Goal: Task Accomplishment & Management: Manage account settings

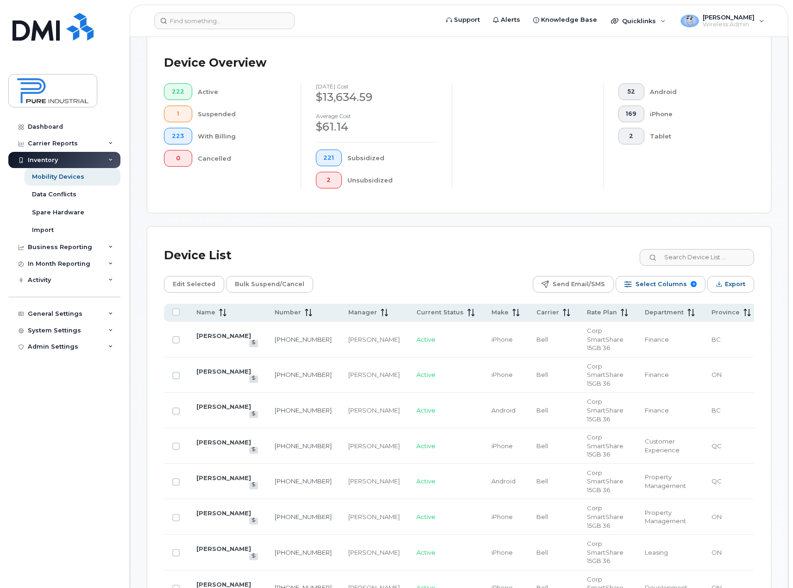
scroll to position [232, 0]
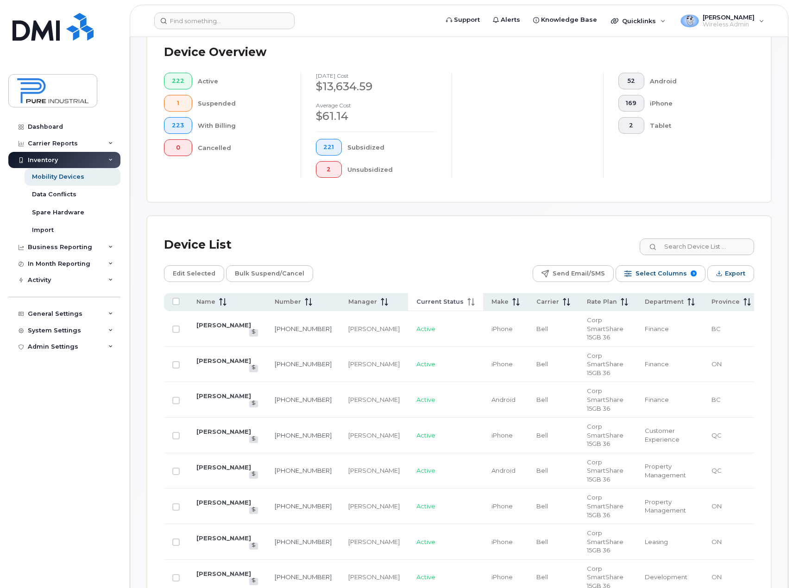
click at [417, 300] on span "Current Status" at bounding box center [440, 302] width 47 height 8
click at [377, 301] on span at bounding box center [382, 302] width 11 height 8
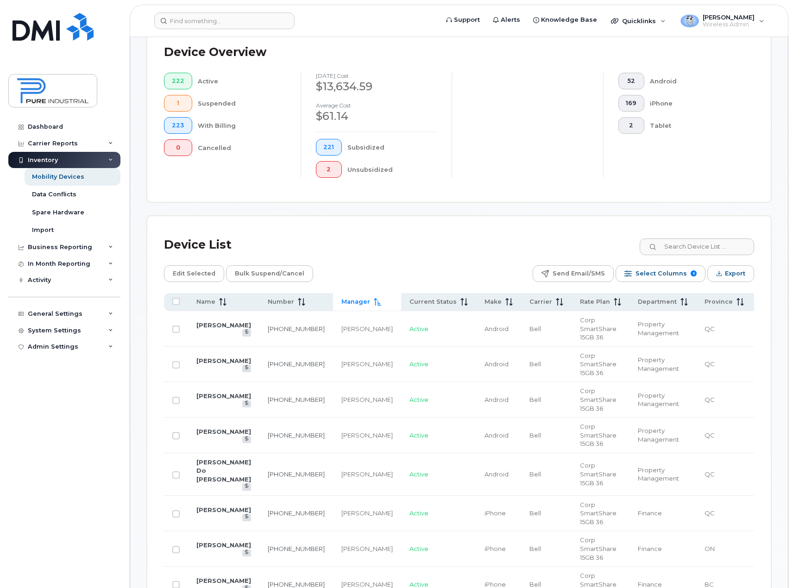
click at [341, 301] on span "Manager" at bounding box center [355, 302] width 29 height 8
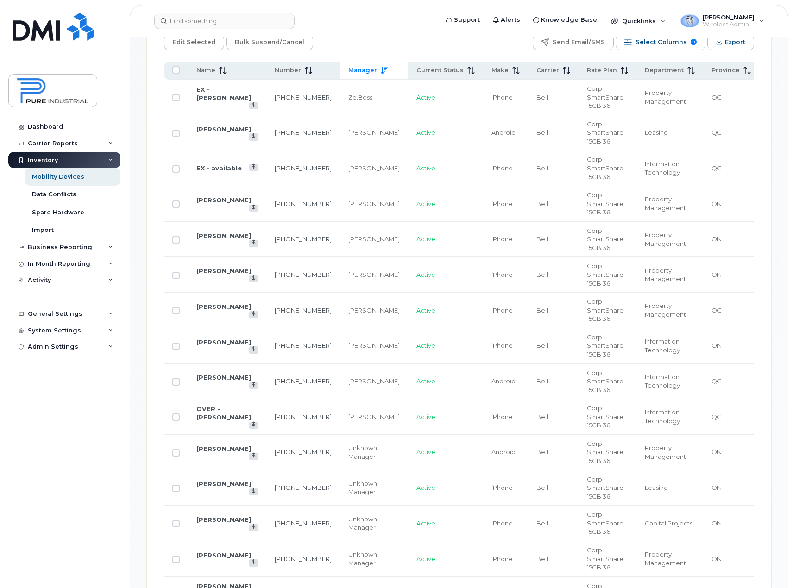
scroll to position [510, 0]
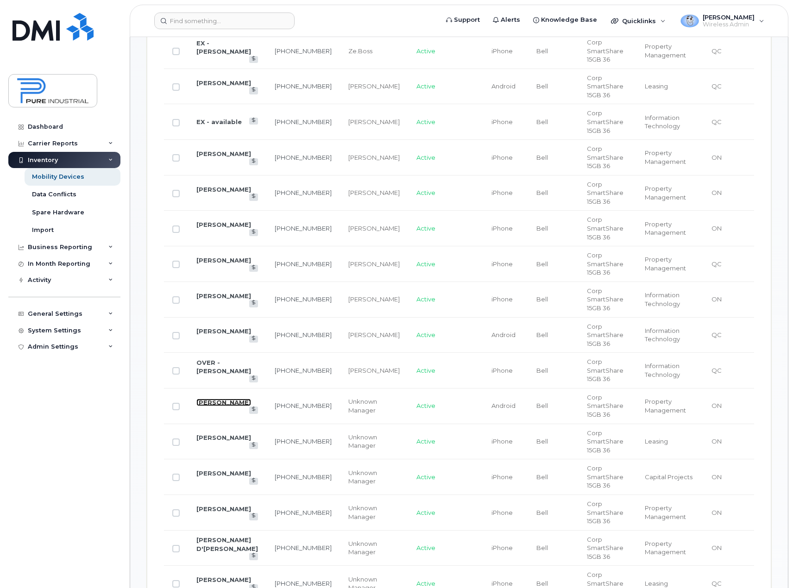
click at [208, 402] on link "[PERSON_NAME]" at bounding box center [223, 402] width 55 height 7
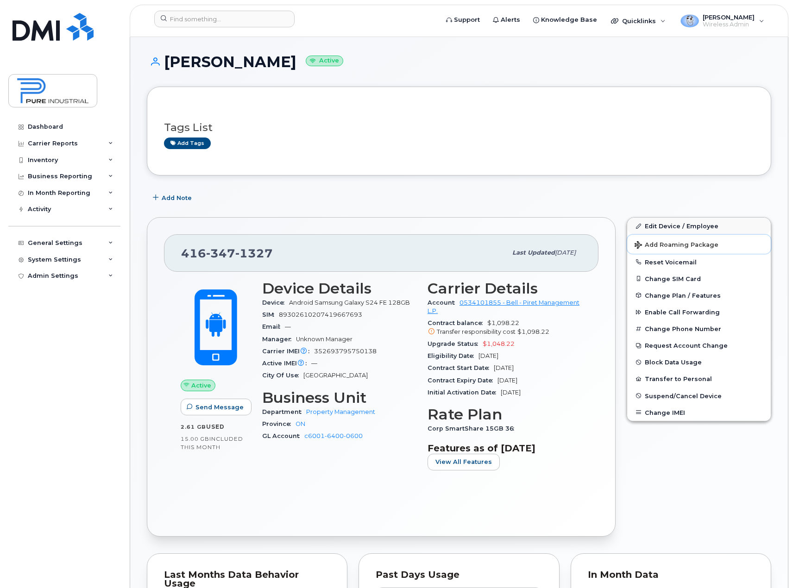
click at [685, 236] on button "Add Roaming Package" at bounding box center [699, 244] width 144 height 19
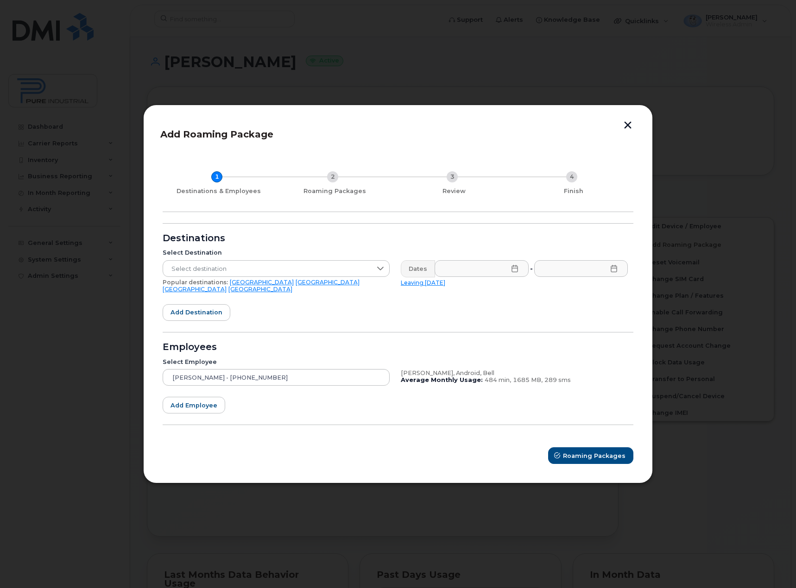
click at [627, 126] on button "button" at bounding box center [628, 126] width 14 height 10
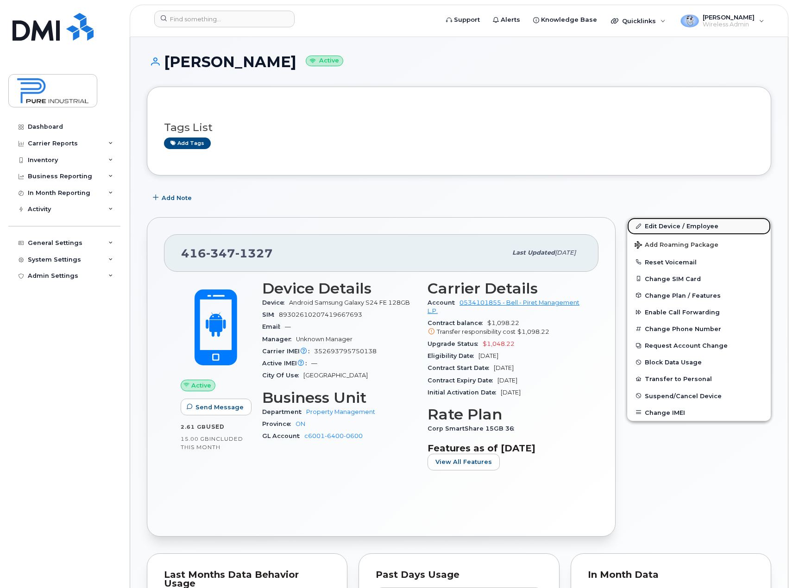
click at [676, 227] on link "Edit Device / Employee" at bounding box center [699, 226] width 144 height 17
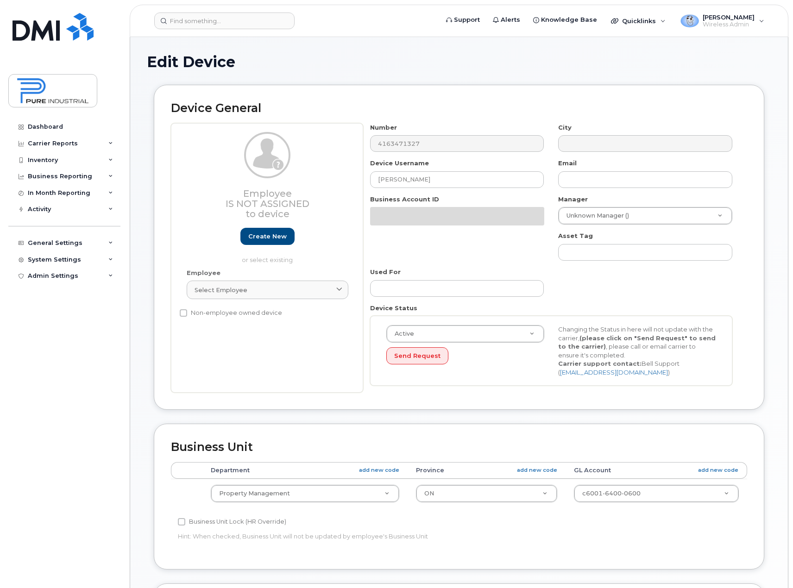
select select "5773520"
select select "5773507"
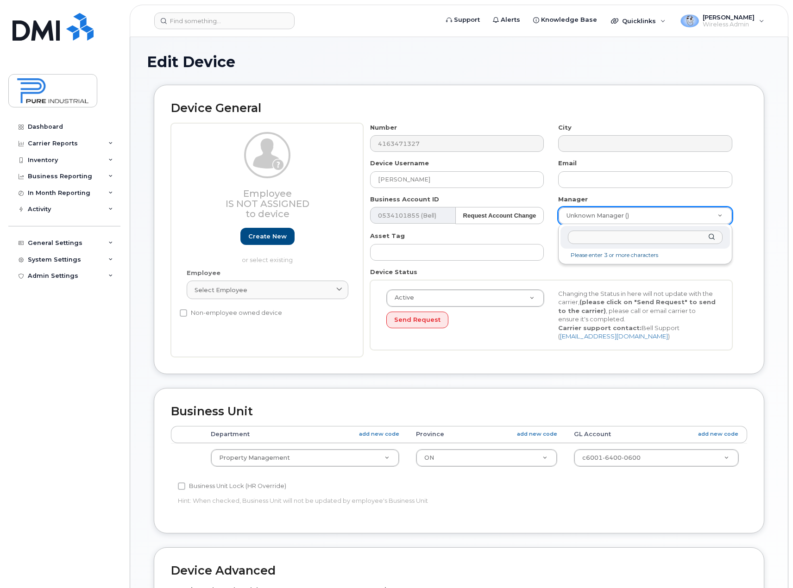
click at [621, 237] on input "text" at bounding box center [645, 237] width 155 height 13
click at [621, 237] on input "ze" at bounding box center [645, 237] width 155 height 13
type input "z"
type input "boss"
type input "3007973"
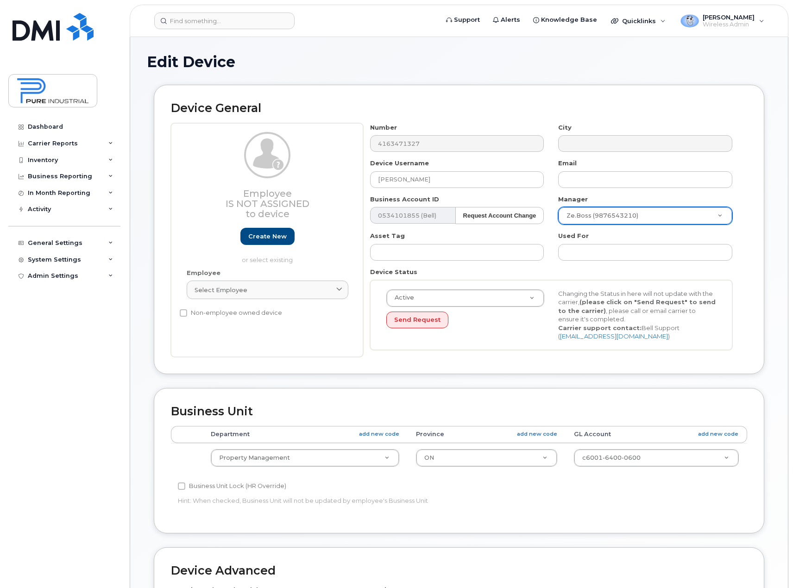
scroll to position [236, 0]
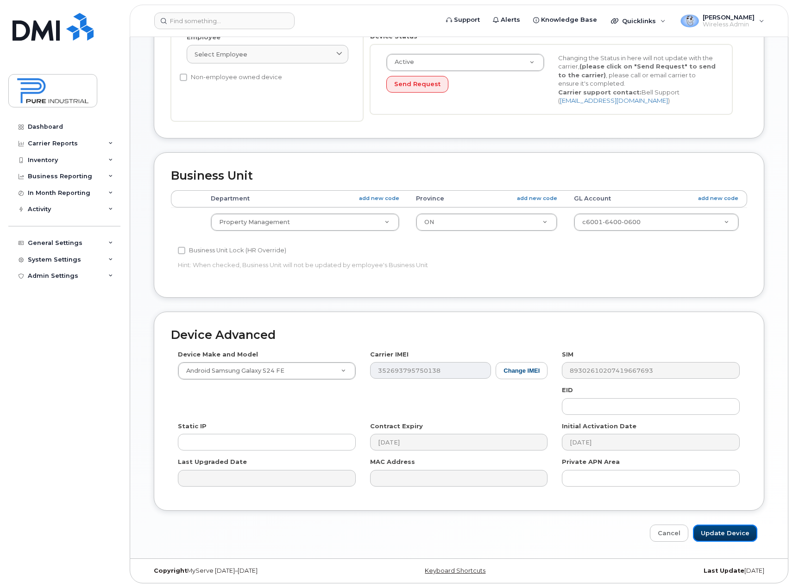
drag, startPoint x: 721, startPoint y: 535, endPoint x: 715, endPoint y: 544, distance: 11.4
click at [721, 535] on input "Update Device" at bounding box center [725, 533] width 64 height 17
type input "Saving..."
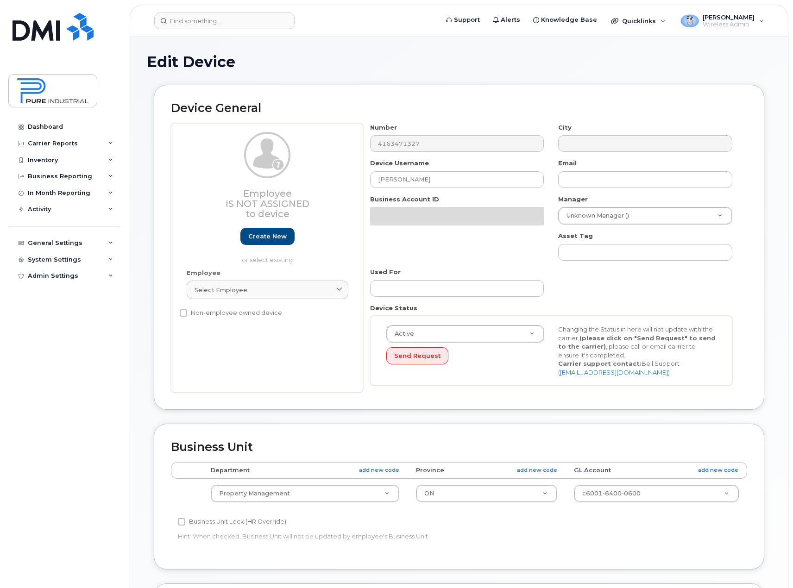
select select "5773520"
select select "5773507"
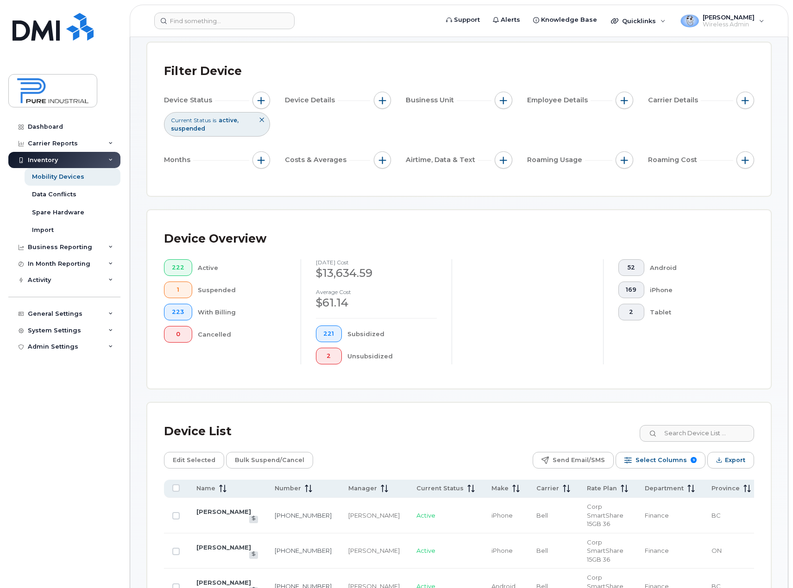
scroll to position [46, 0]
click at [55, 175] on div "Mobility Devices" at bounding box center [58, 177] width 52 height 8
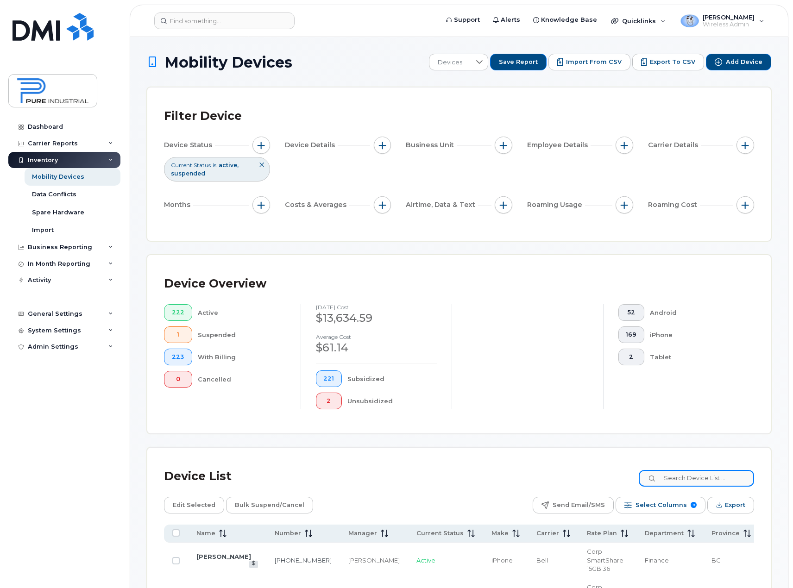
click at [702, 476] on input at bounding box center [696, 478] width 115 height 17
type input "see"
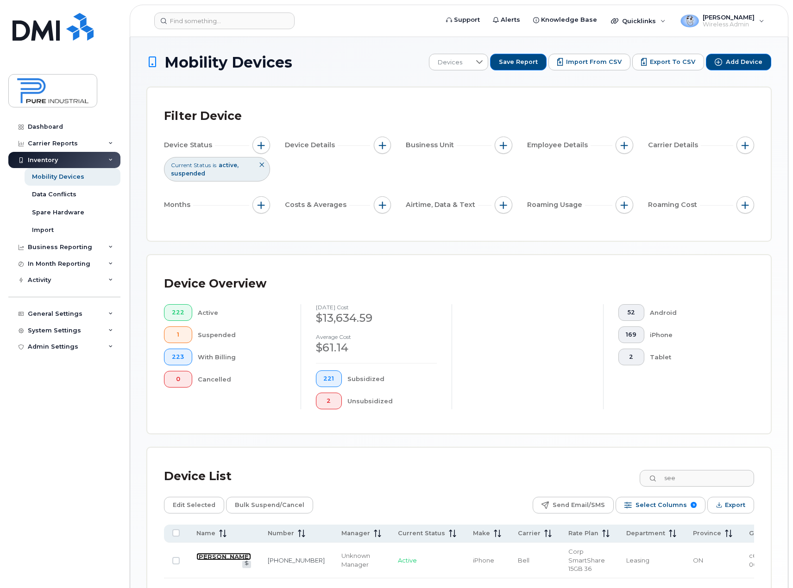
click at [200, 561] on link "[PERSON_NAME]" at bounding box center [223, 556] width 55 height 7
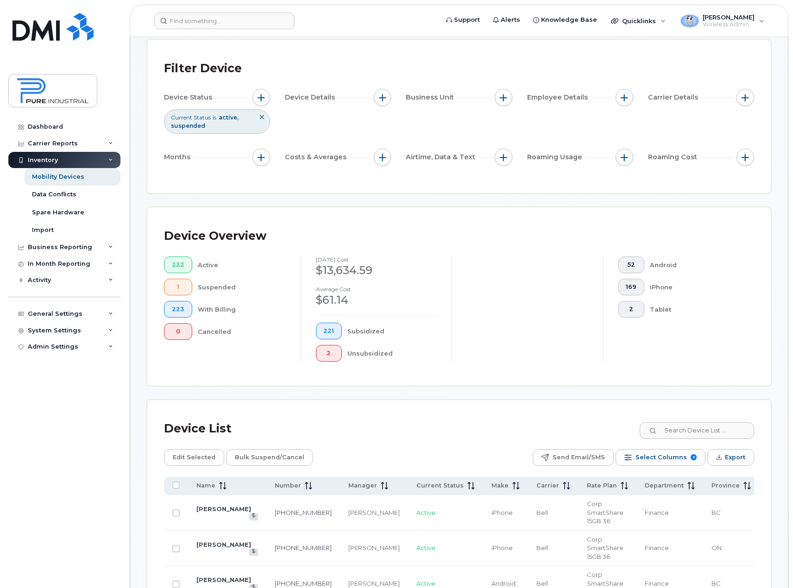
scroll to position [139, 0]
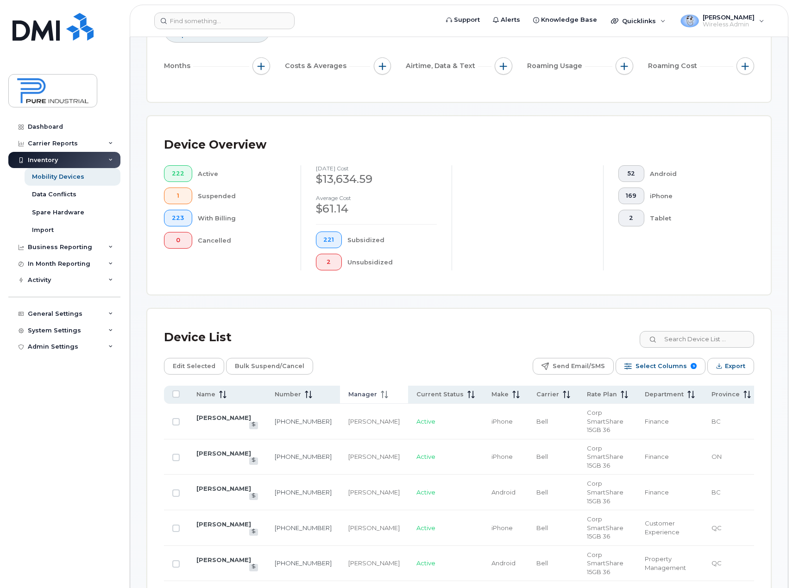
click at [348, 394] on span "Manager" at bounding box center [362, 395] width 29 height 8
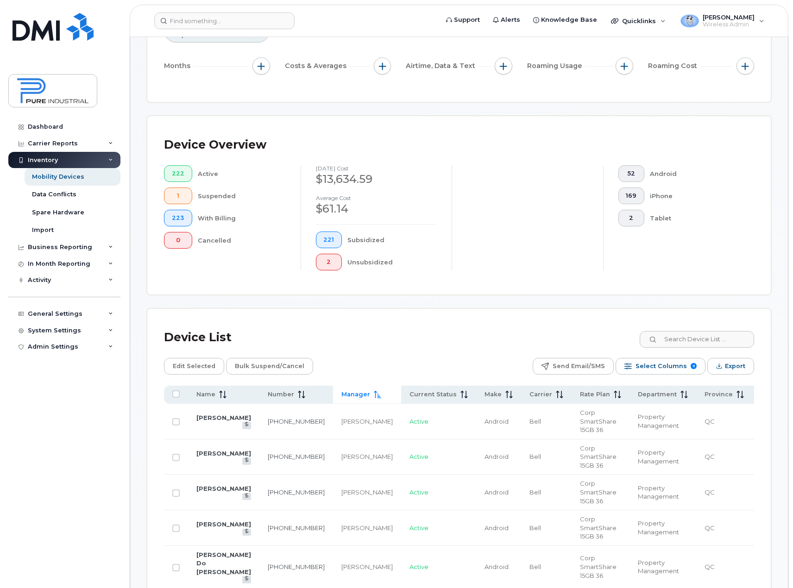
click at [341, 394] on span "Manager" at bounding box center [355, 395] width 29 height 8
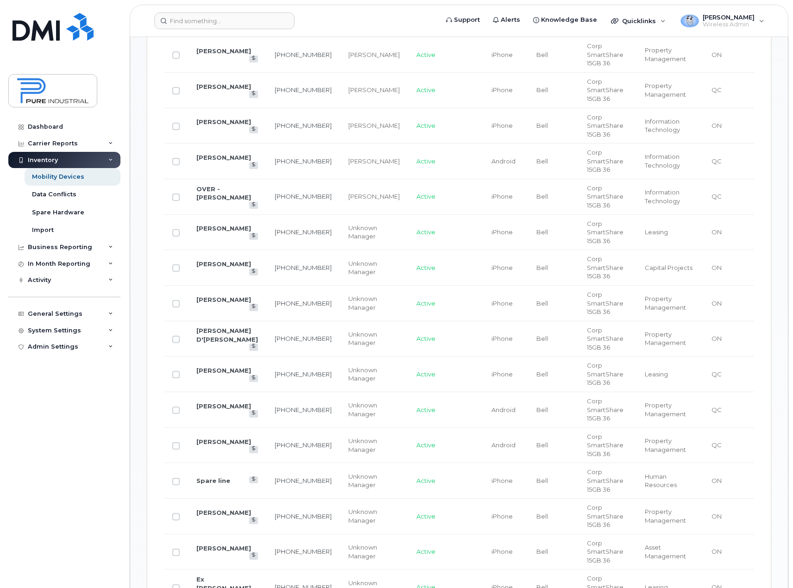
scroll to position [741, 0]
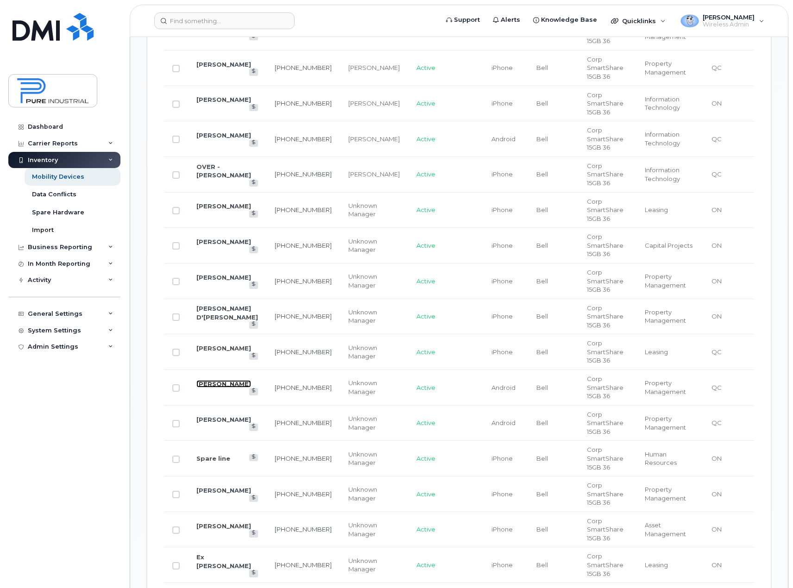
click at [209, 388] on link "[PERSON_NAME]" at bounding box center [223, 383] width 55 height 7
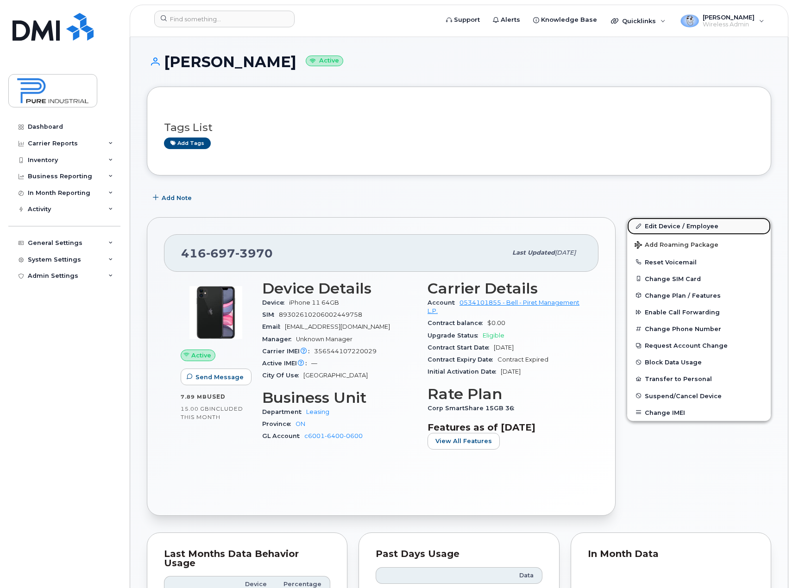
click at [713, 226] on link "Edit Device / Employee" at bounding box center [699, 226] width 144 height 17
click at [681, 225] on link "Edit Device / Employee" at bounding box center [699, 226] width 144 height 17
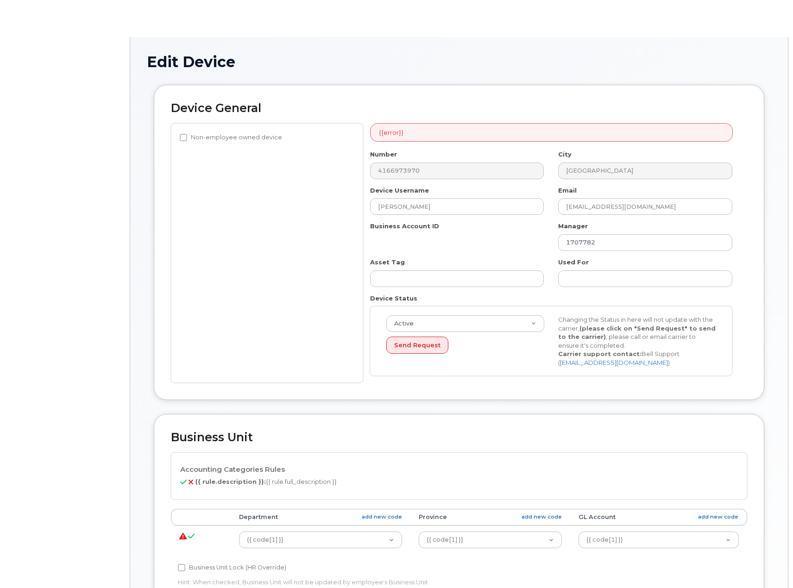
select select "5773518"
select select "5773507"
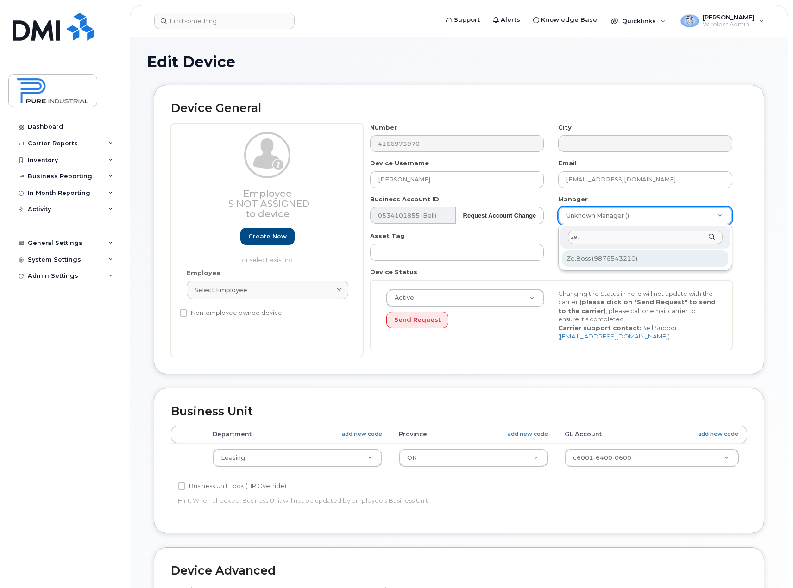
type input "ze."
type input "3007973"
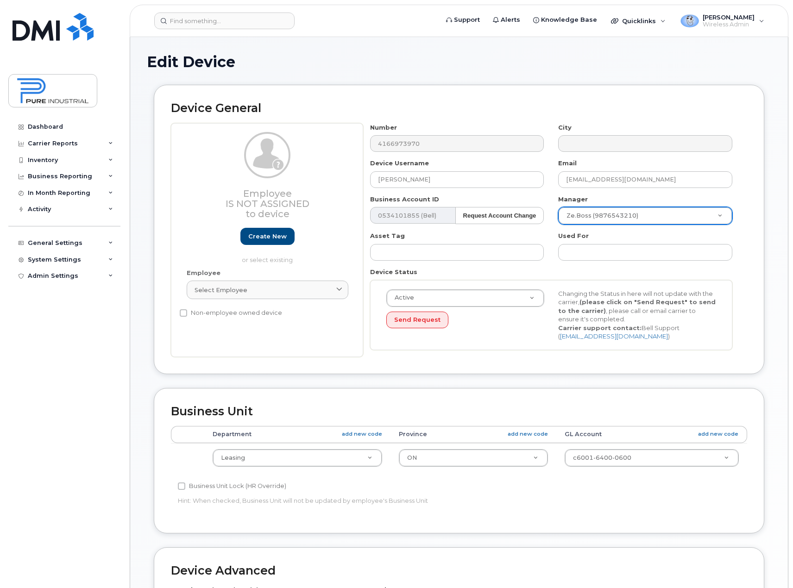
scroll to position [236, 0]
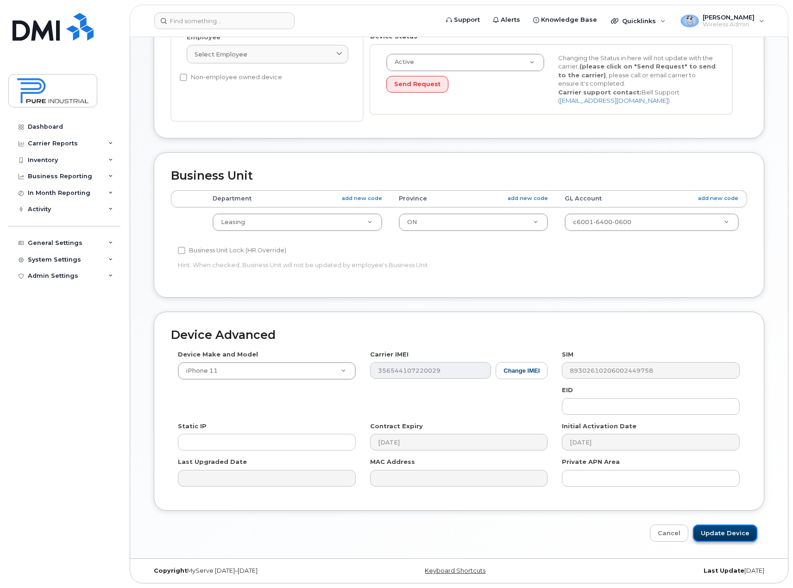
click at [727, 537] on input "Update Device" at bounding box center [725, 533] width 64 height 17
type input "Saving..."
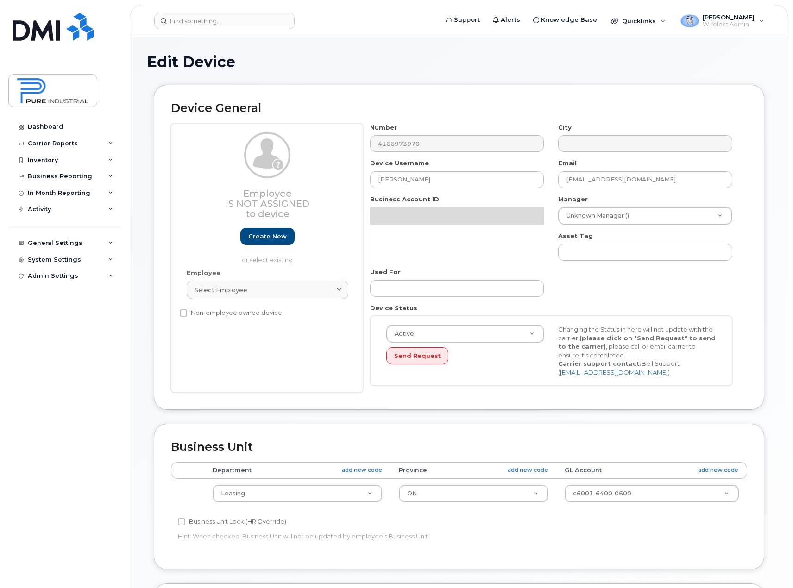
select select "5773518"
select select "5773507"
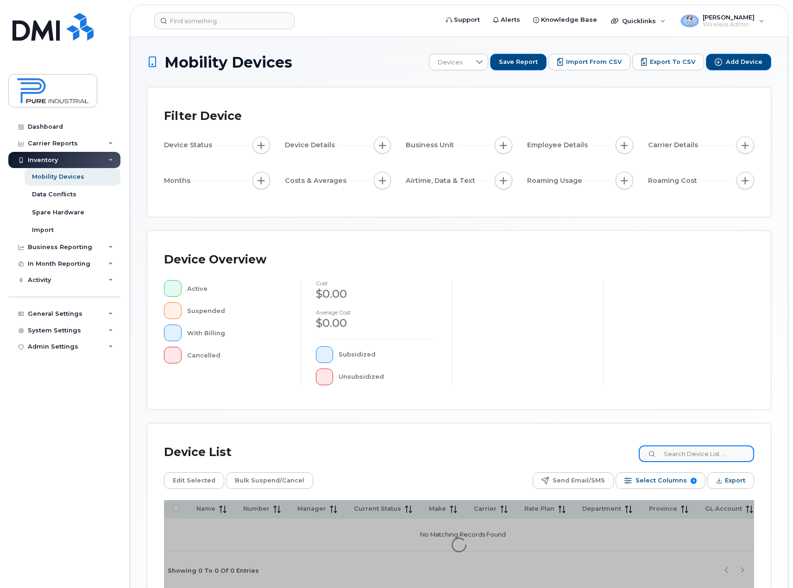
click at [679, 452] on input at bounding box center [696, 454] width 115 height 17
type input "aric"
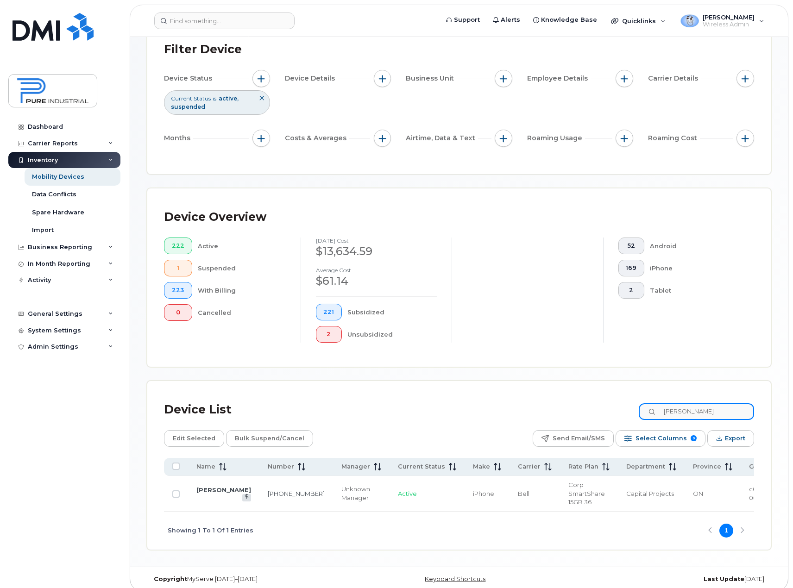
scroll to position [75, 0]
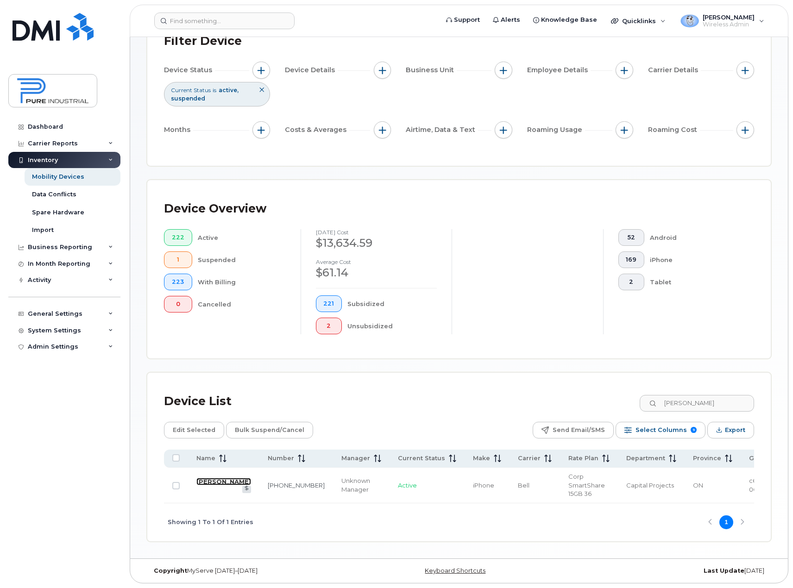
click at [200, 486] on link "Aric Guite" at bounding box center [223, 481] width 55 height 7
click at [203, 486] on link "Aric Guite" at bounding box center [223, 481] width 55 height 7
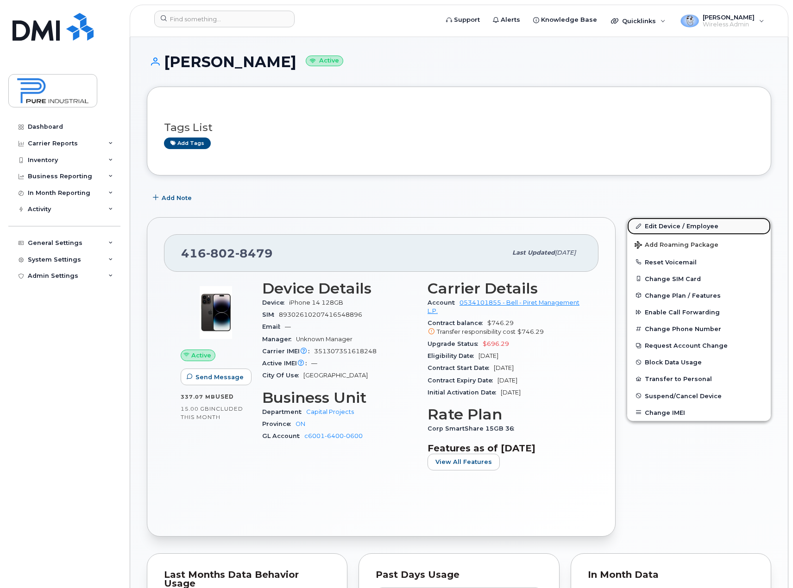
click at [681, 226] on link "Edit Device / Employee" at bounding box center [699, 226] width 144 height 17
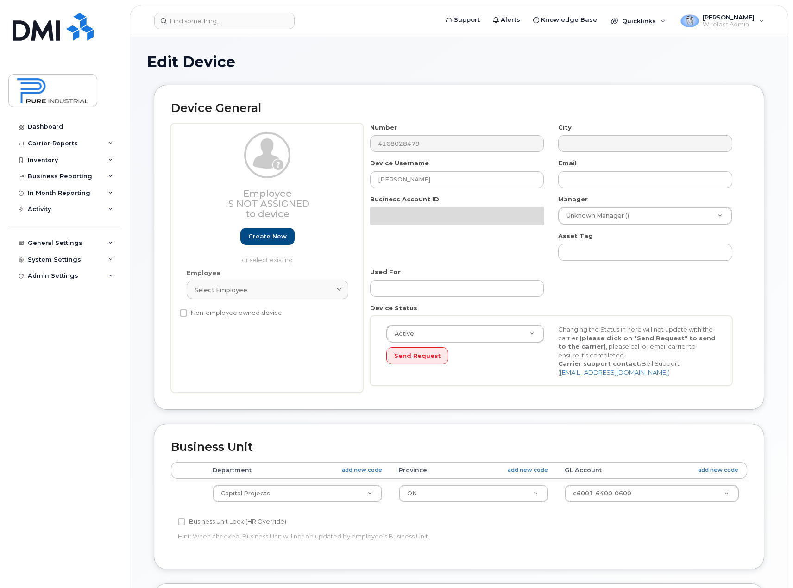
select select "5773511"
select select "5773507"
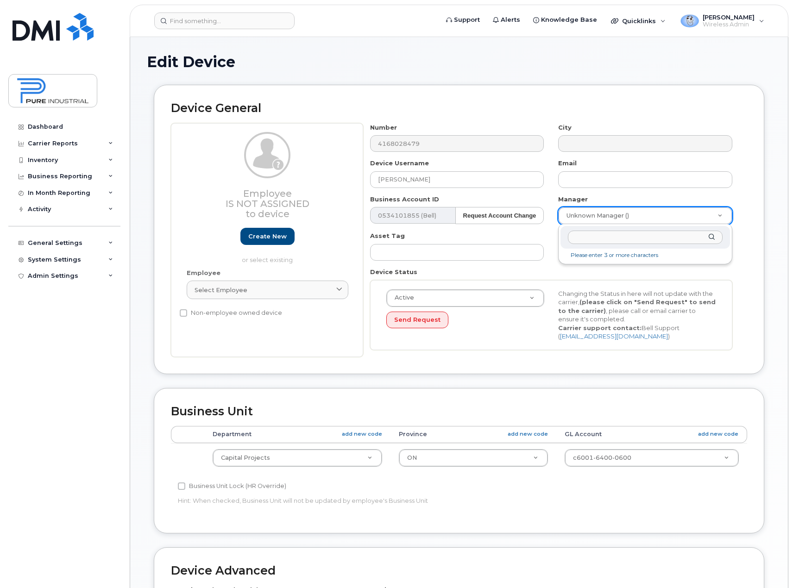
click at [634, 236] on input "text" at bounding box center [645, 237] width 155 height 13
type input "ze."
type input "3007973"
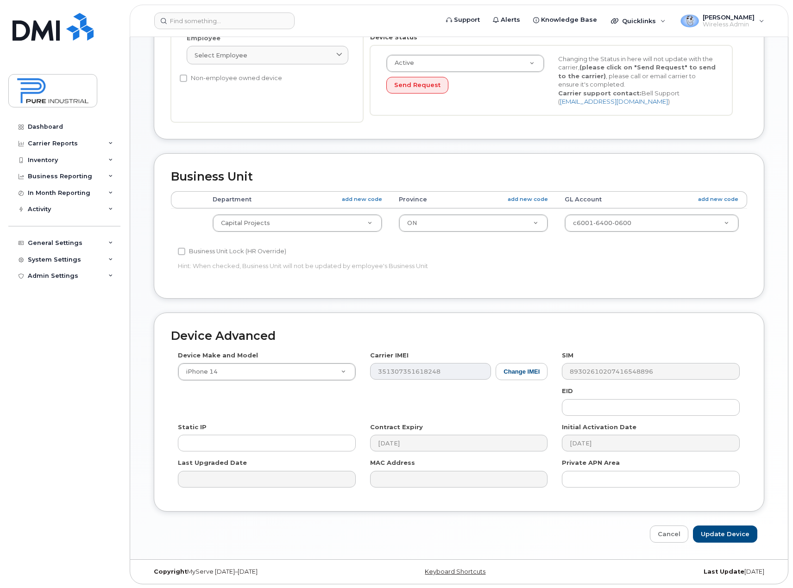
scroll to position [236, 0]
click at [719, 535] on input "Update Device" at bounding box center [725, 533] width 64 height 17
type input "Saving..."
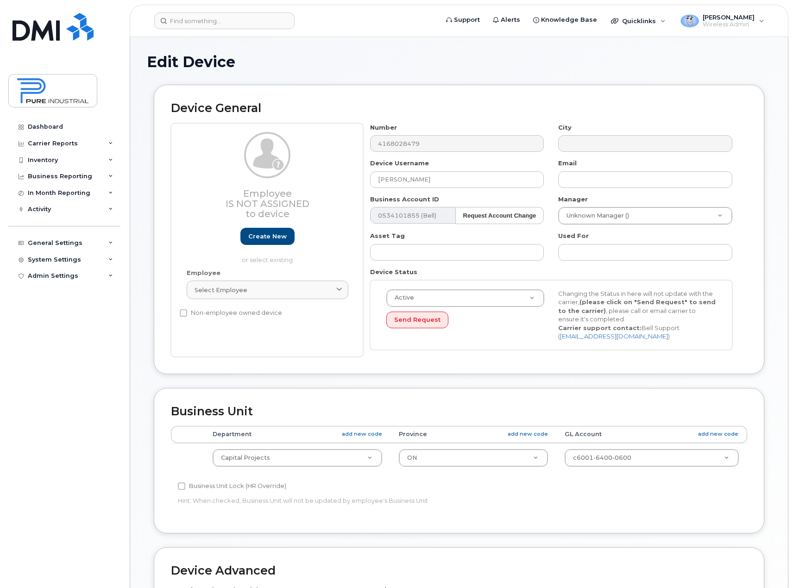
select select "5773511"
select select "5773507"
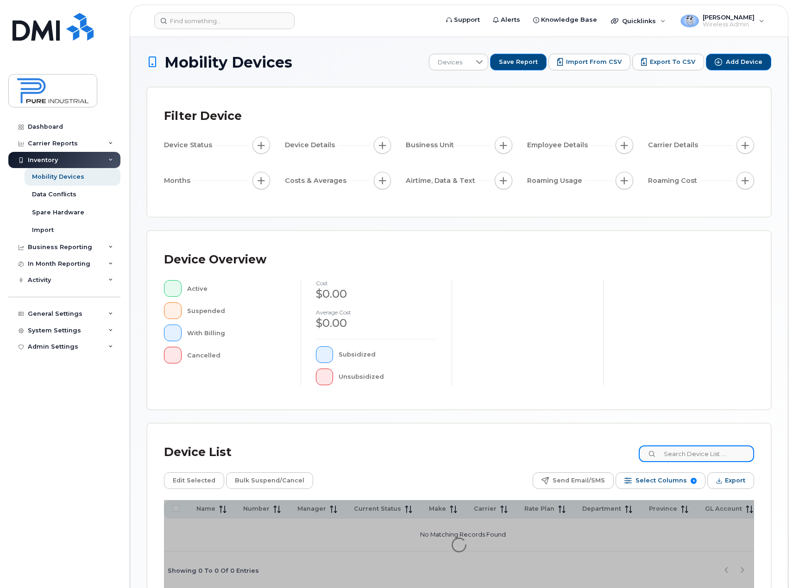
click at [686, 451] on input at bounding box center [696, 454] width 115 height 17
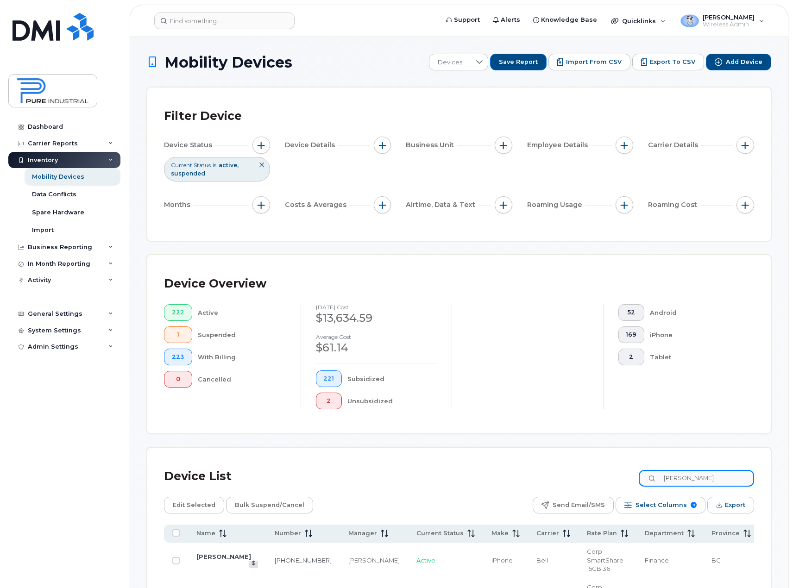
type input "[PERSON_NAME]"
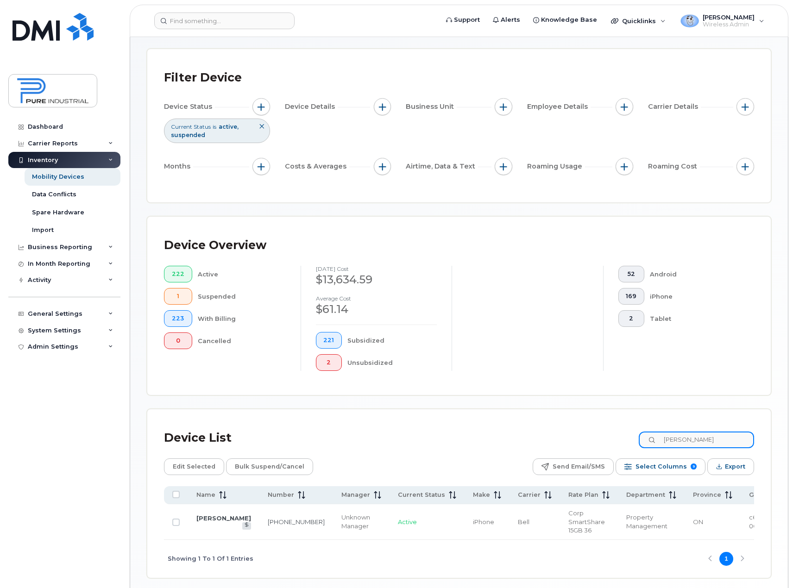
scroll to position [75, 0]
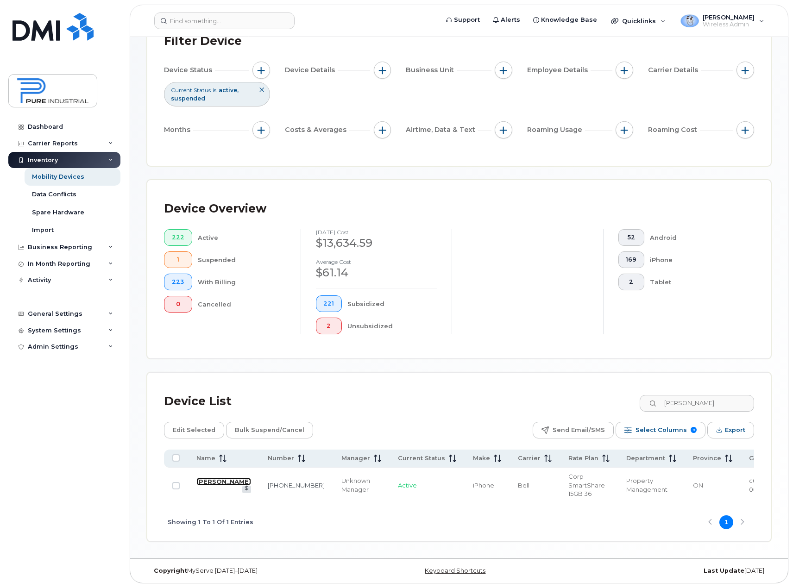
click at [209, 486] on link "[PERSON_NAME]" at bounding box center [223, 481] width 55 height 7
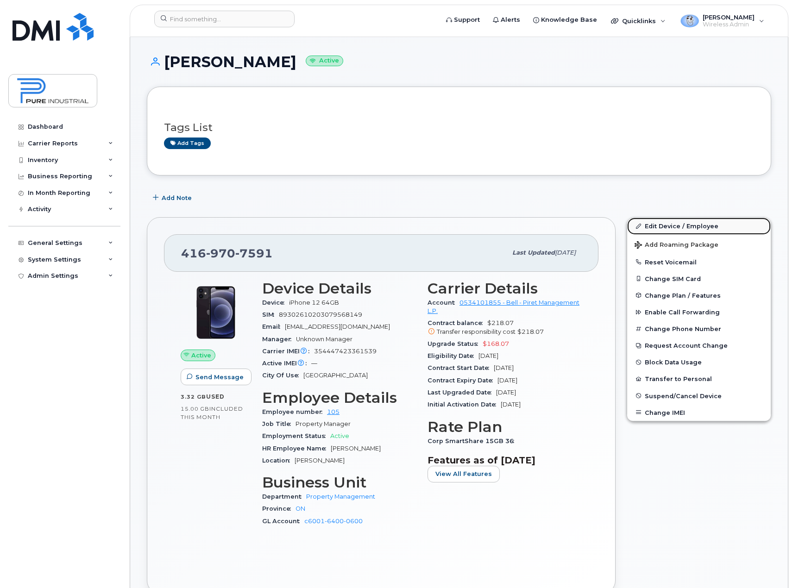
click at [676, 223] on link "Edit Device / Employee" at bounding box center [699, 226] width 144 height 17
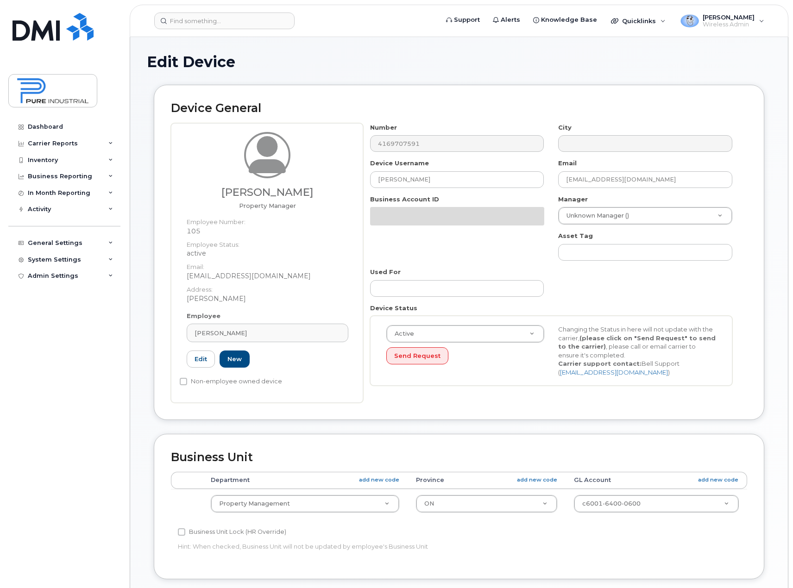
select select "5773520"
select select "5773507"
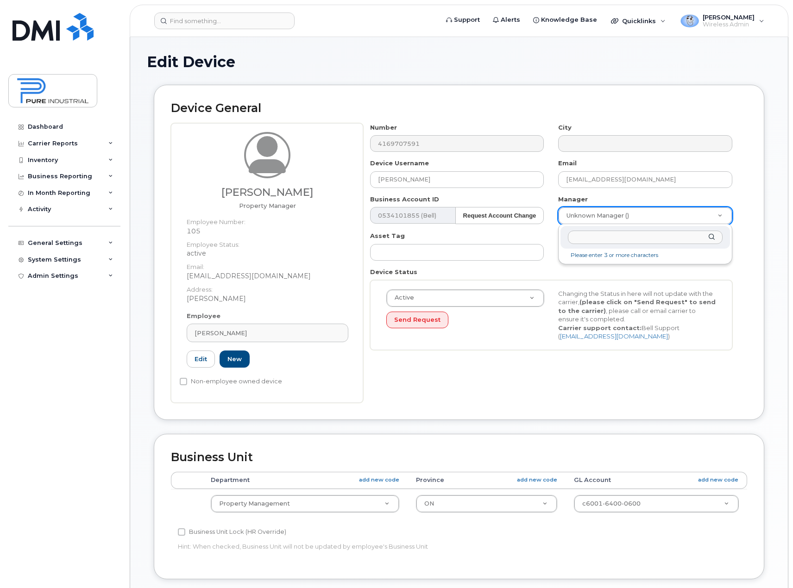
click at [653, 237] on input "text" at bounding box center [645, 237] width 155 height 13
type input "ze."
type input "3007973"
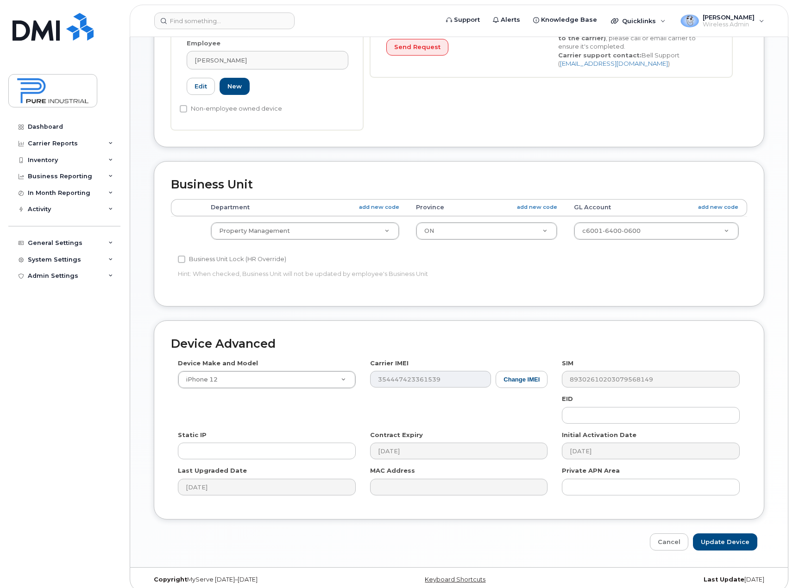
scroll to position [282, 0]
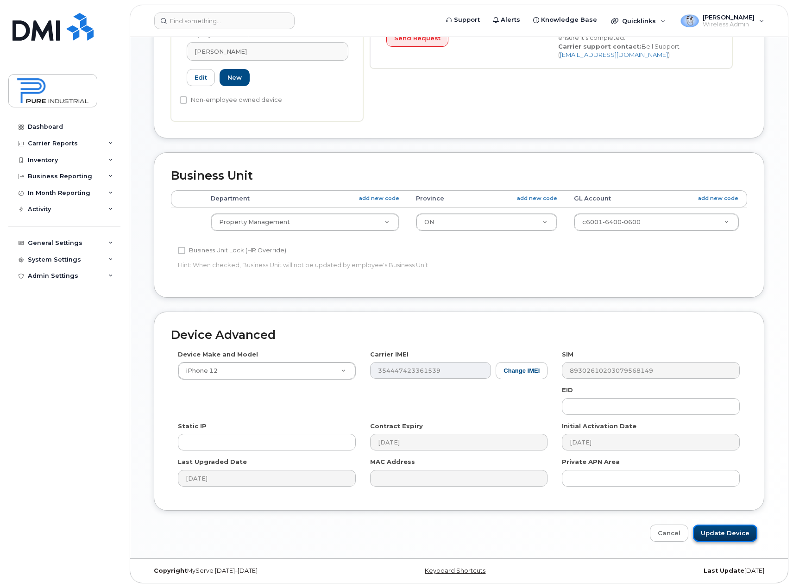
click at [710, 537] on input "Update Device" at bounding box center [725, 533] width 64 height 17
type input "Saving..."
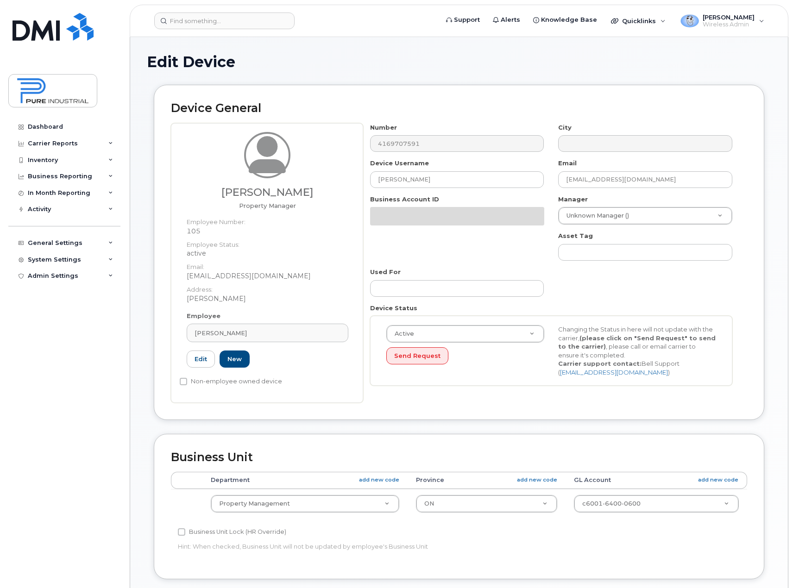
select select "5773520"
select select "5773507"
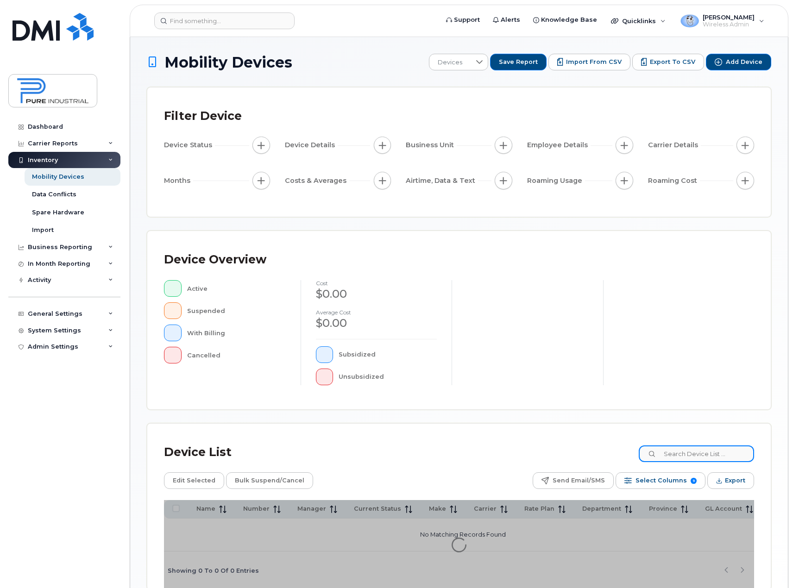
click at [702, 452] on input at bounding box center [696, 454] width 115 height 17
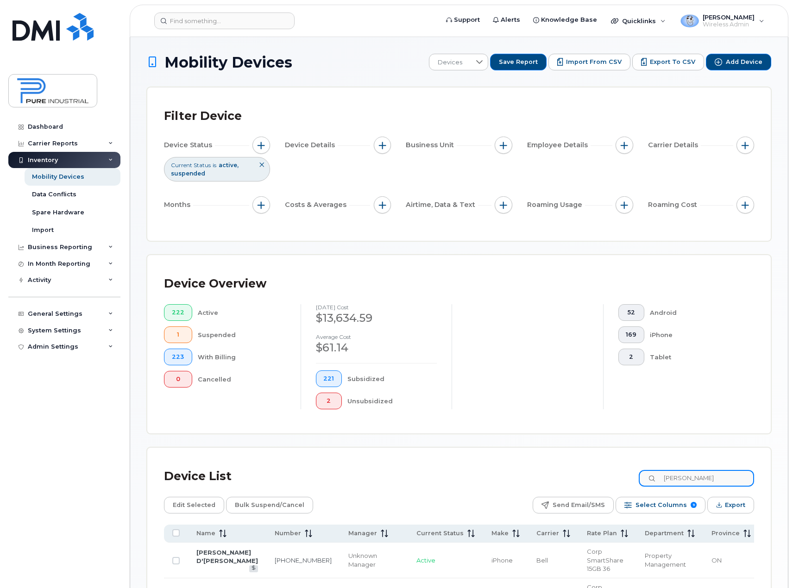
type input "steven"
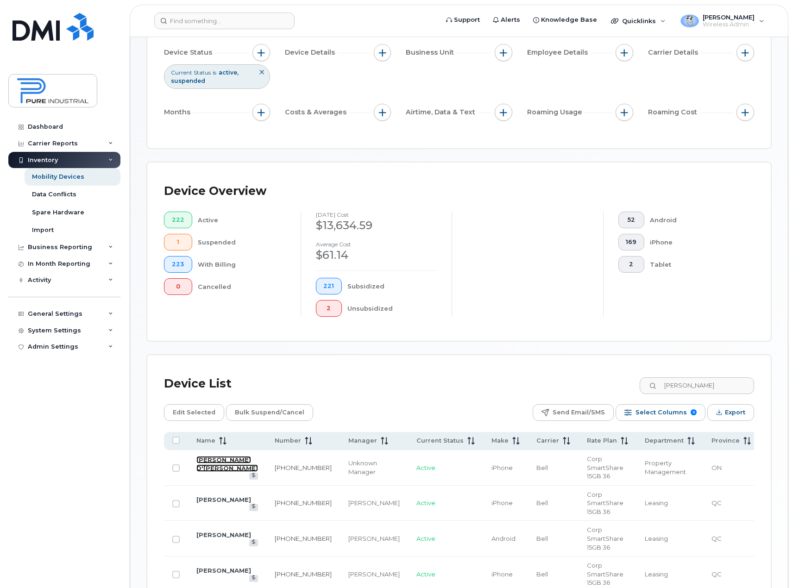
click at [206, 465] on link "Steven D'andrea" at bounding box center [227, 464] width 62 height 16
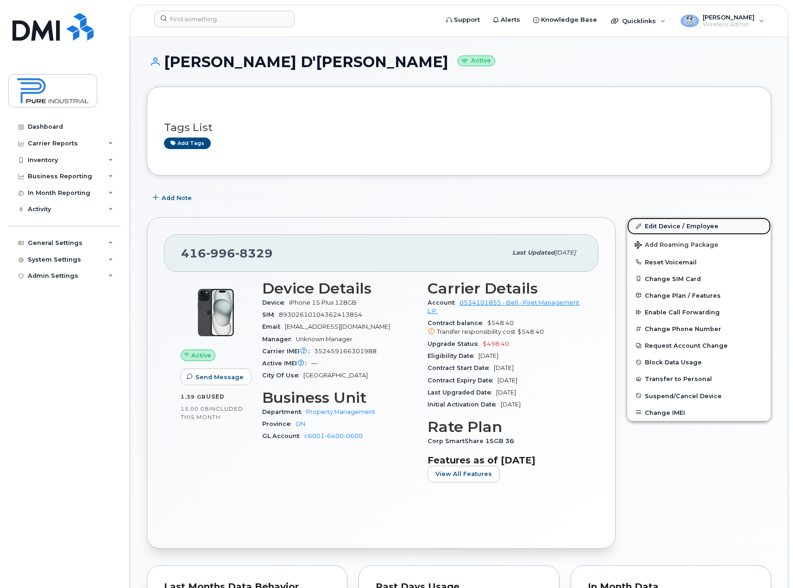
click at [694, 228] on link "Edit Device / Employee" at bounding box center [699, 226] width 144 height 17
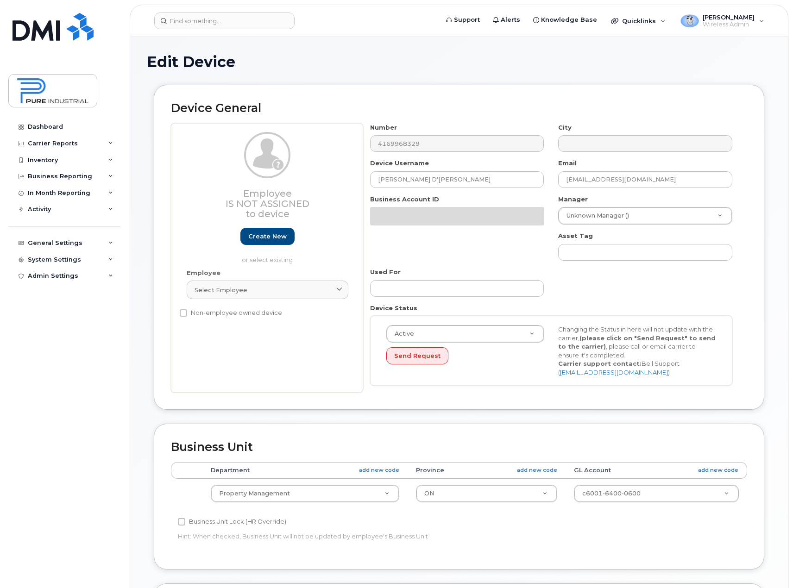
select select "5773520"
select select "5773507"
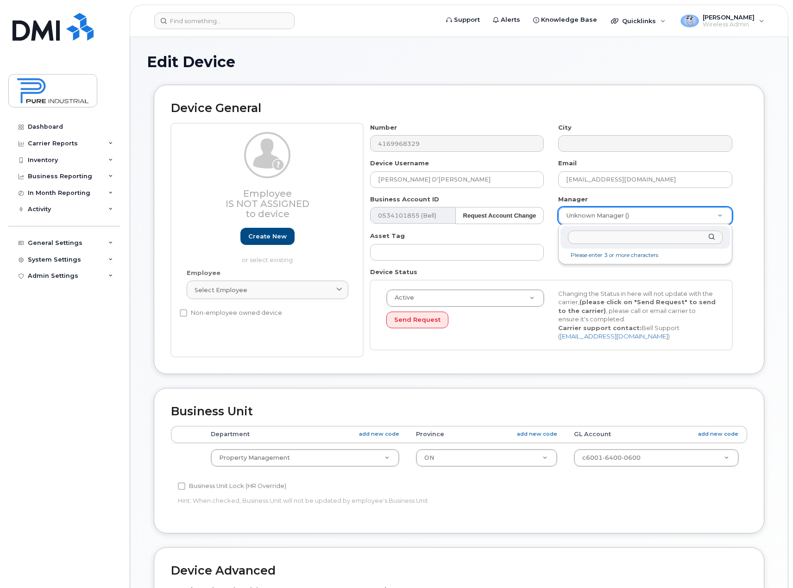
click at [661, 236] on input "text" at bounding box center [645, 237] width 155 height 13
type input "ze."
type input "3007973"
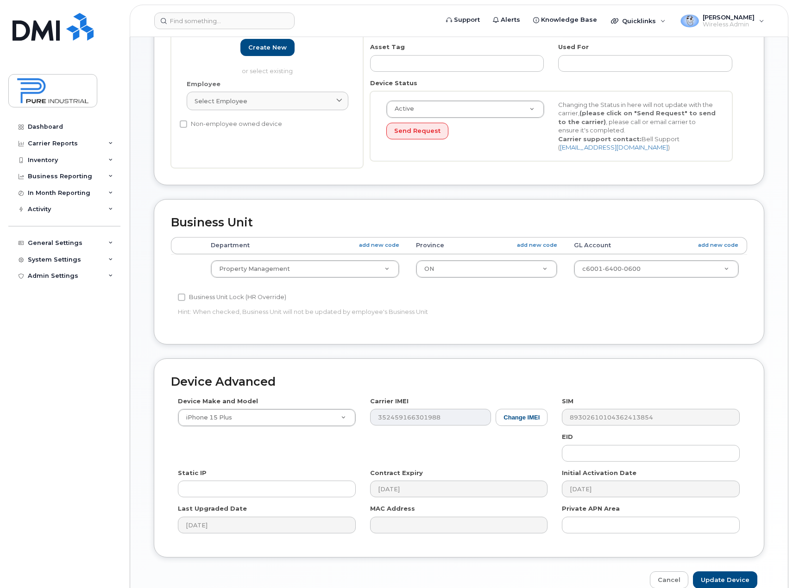
scroll to position [236, 0]
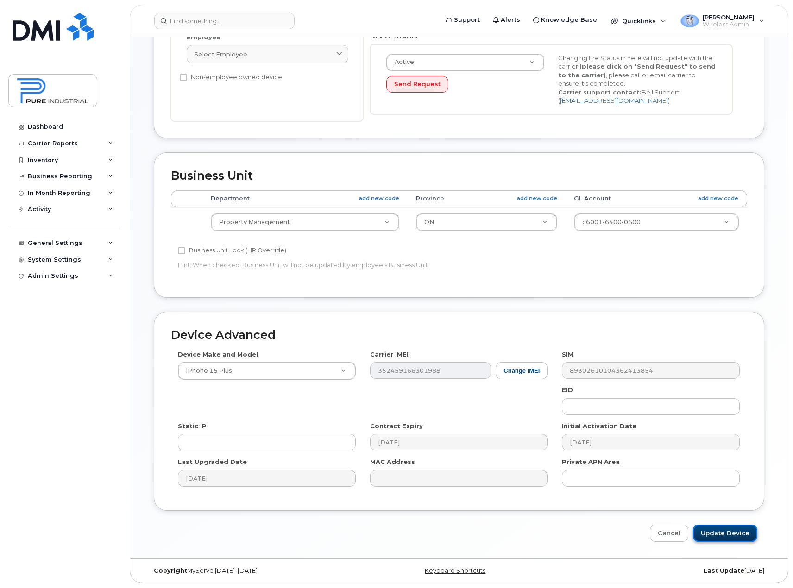
click at [721, 534] on input "Update Device" at bounding box center [725, 533] width 64 height 17
type input "Saving..."
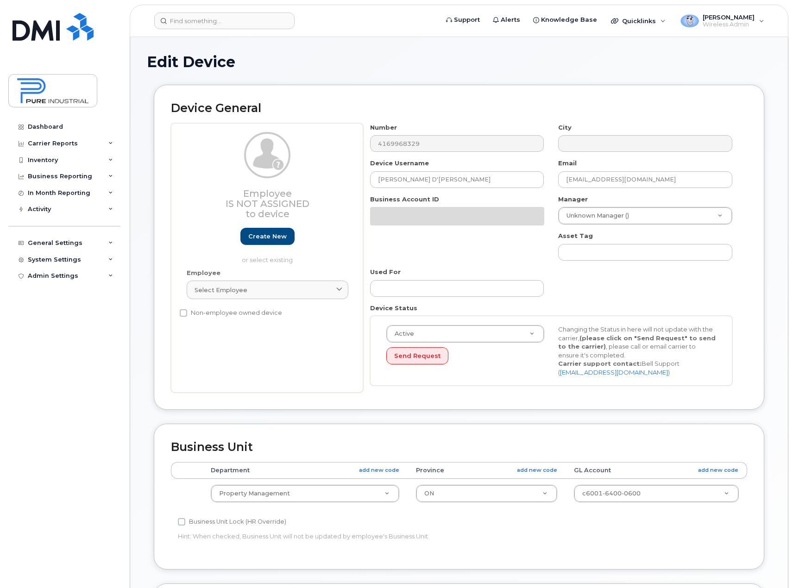
select select "5773520"
select select "5773507"
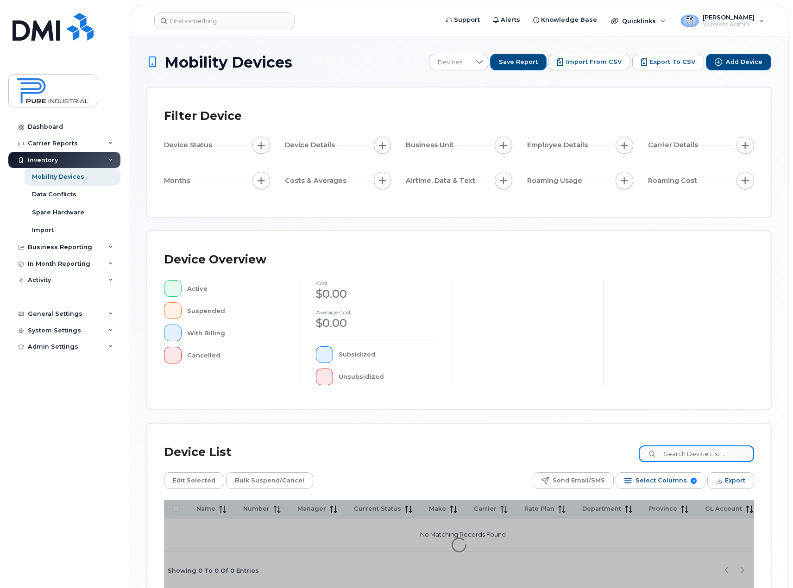
drag, startPoint x: 679, startPoint y: 455, endPoint x: 676, endPoint y: 435, distance: 19.6
click at [679, 452] on input at bounding box center [696, 454] width 115 height 17
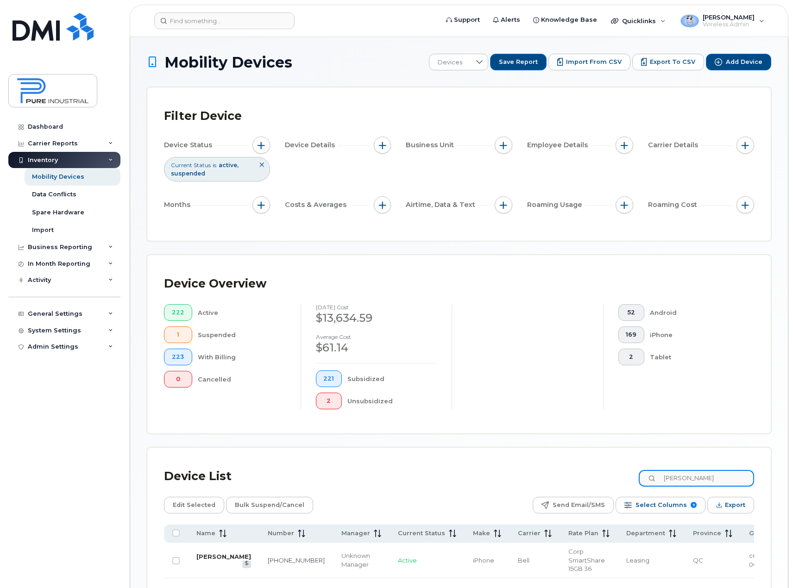
type input "chabot"
click at [210, 553] on link "Gabriel Chabot" at bounding box center [223, 556] width 55 height 7
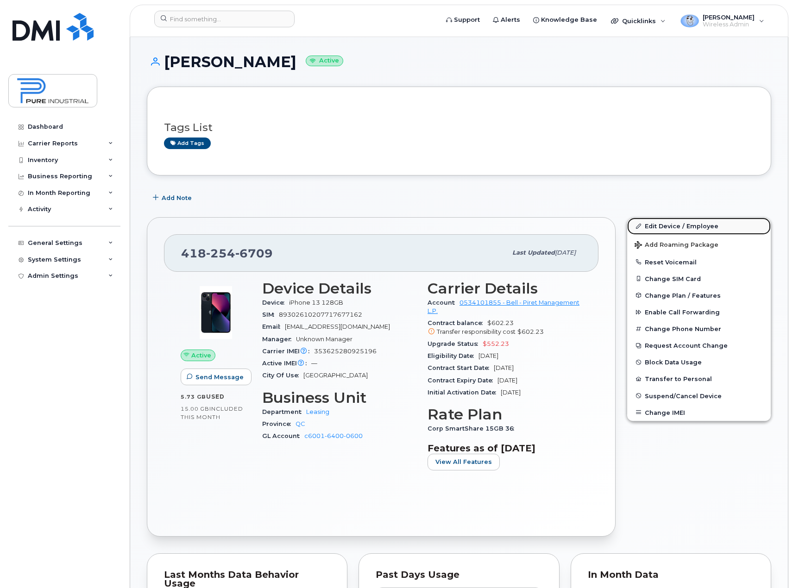
click at [679, 225] on link "Edit Device / Employee" at bounding box center [699, 226] width 144 height 17
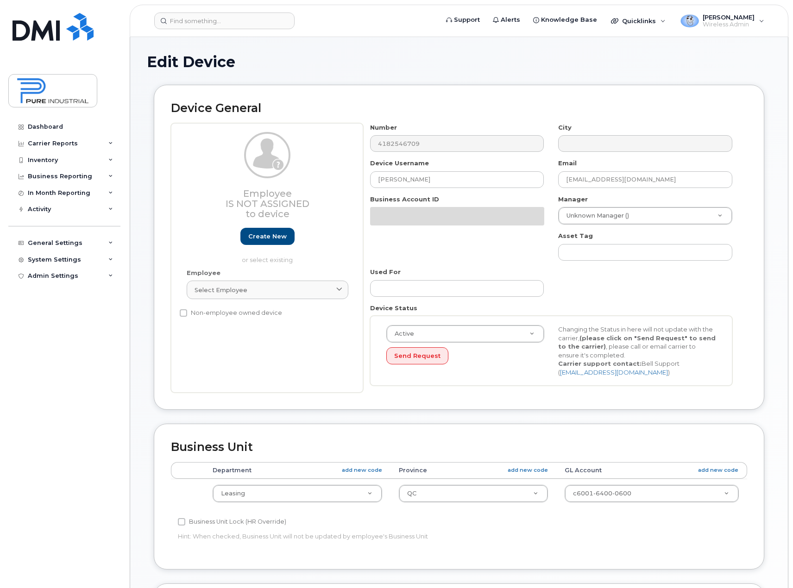
select select "5773518"
select select "5773508"
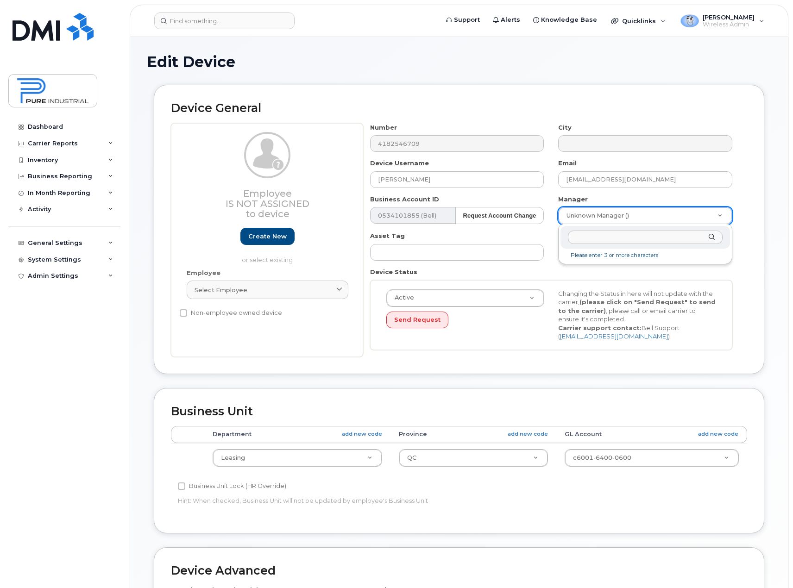
click at [663, 236] on input "text" at bounding box center [645, 237] width 155 height 13
type input "ze."
type input "3007973"
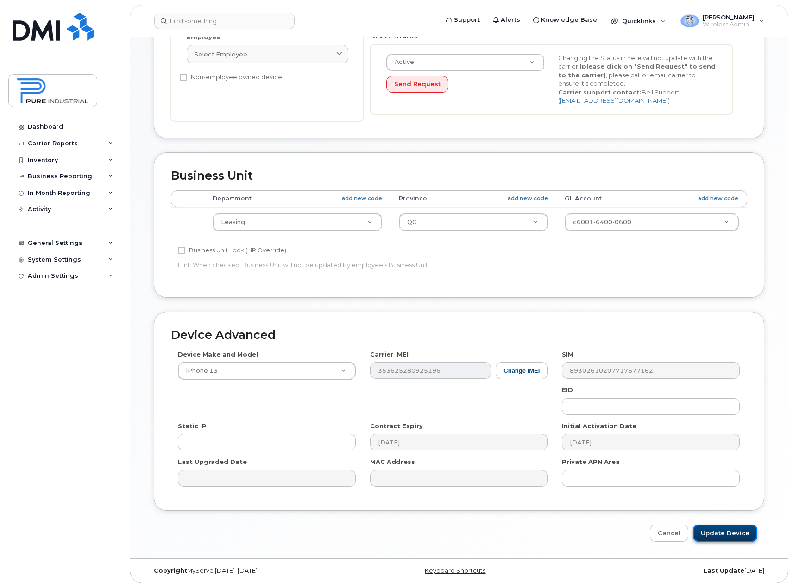
click at [714, 533] on input "Update Device" at bounding box center [725, 533] width 64 height 17
type input "Saving..."
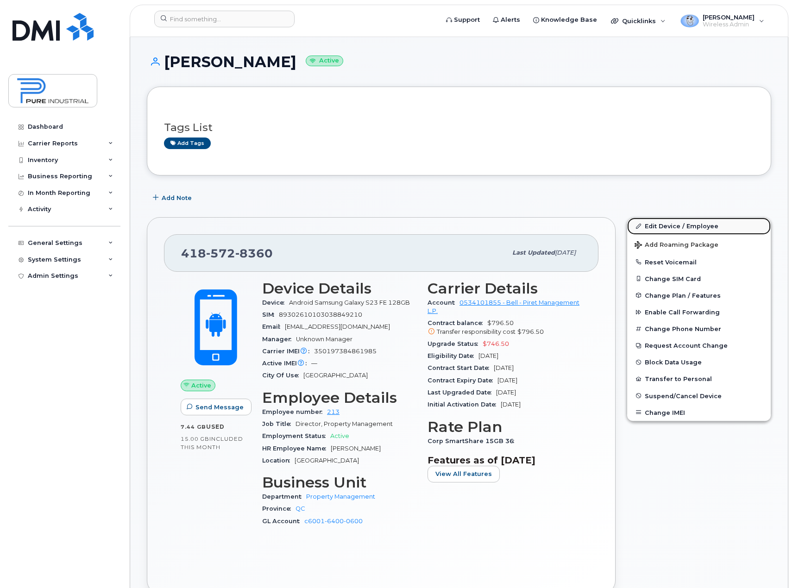
click at [652, 224] on link "Edit Device / Employee" at bounding box center [699, 226] width 144 height 17
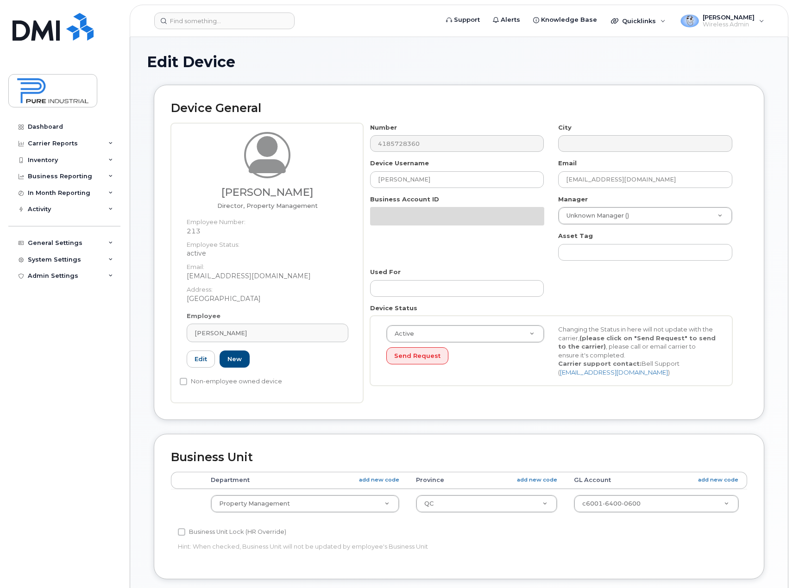
select select "5773520"
select select "5773508"
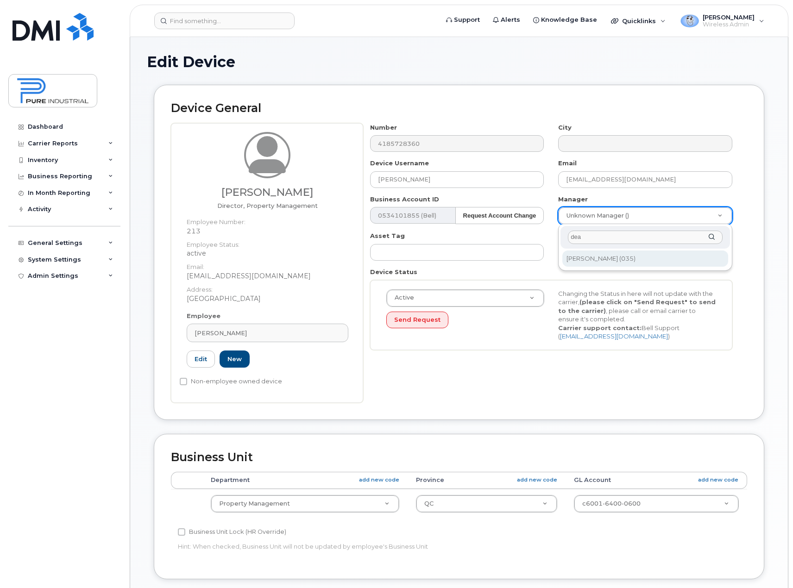
type input "dea"
type input "1713697"
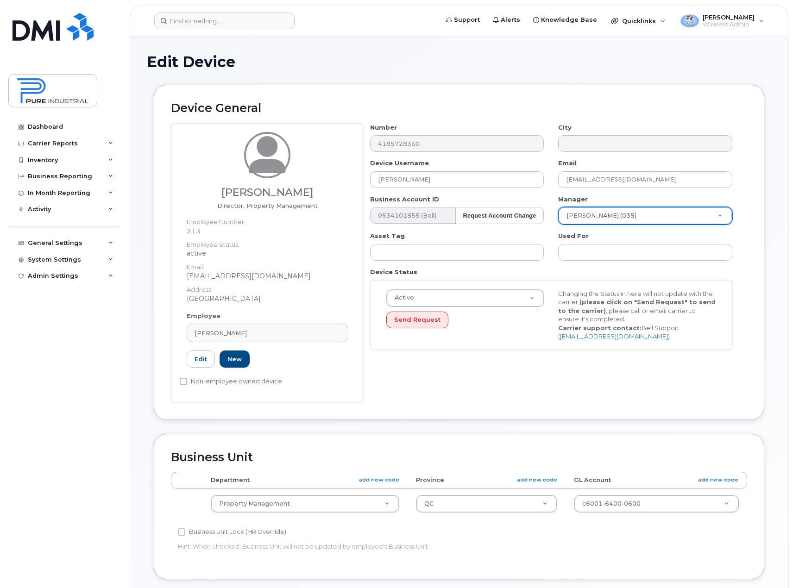
click at [749, 332] on div "Device General Isabelle Dumas Director, Property Management Employee Number: 21…" at bounding box center [459, 252] width 611 height 335
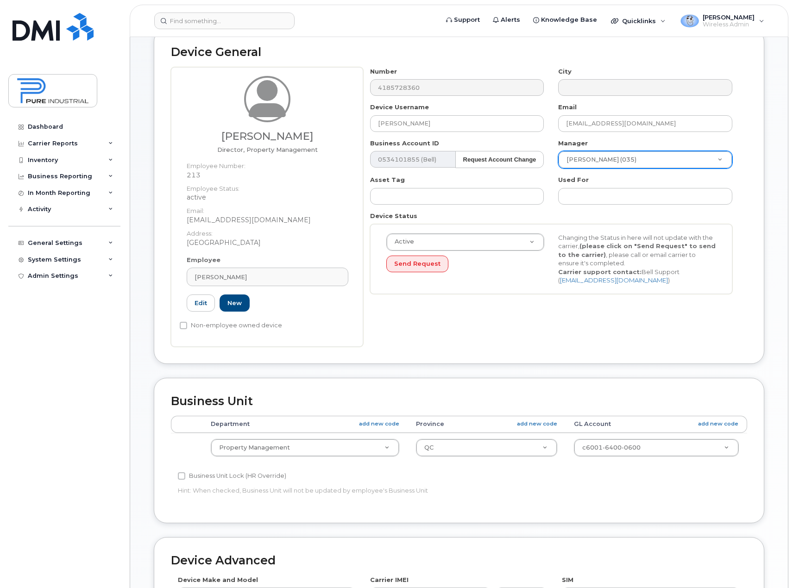
scroll to position [50, 0]
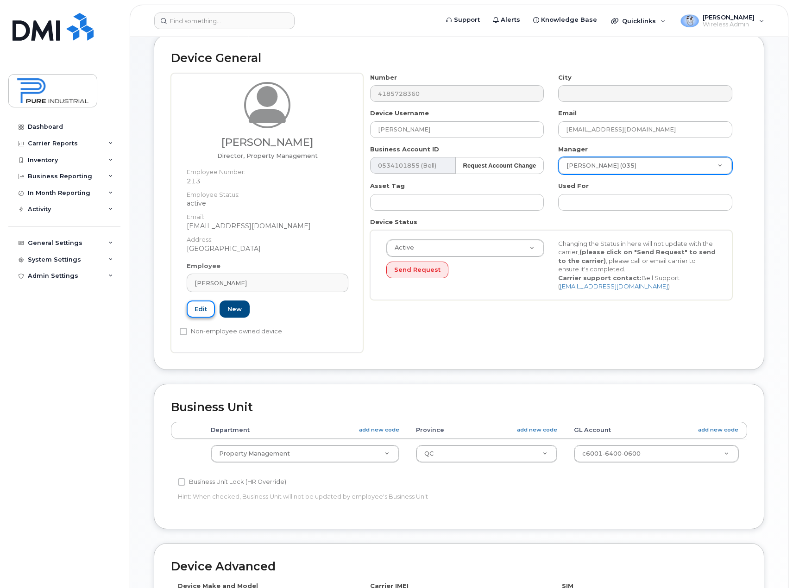
click at [200, 312] on link "Edit" at bounding box center [201, 309] width 28 height 17
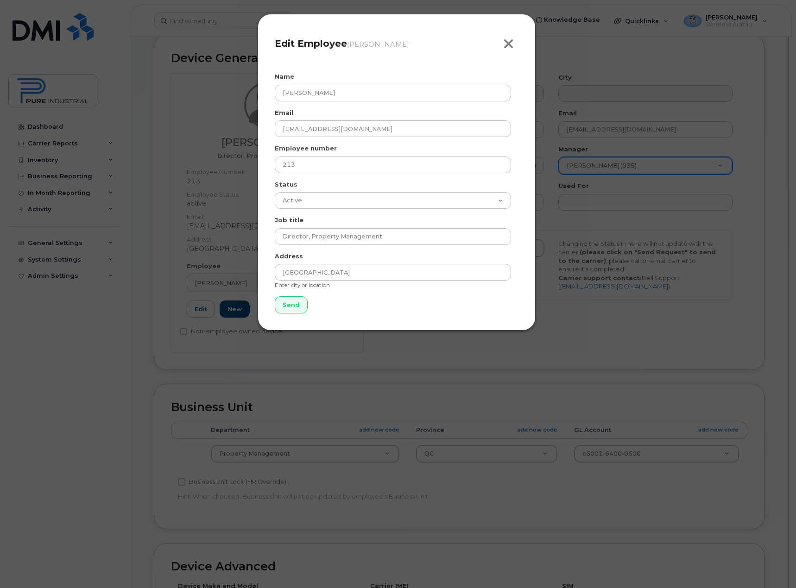
click at [505, 47] on icon "button" at bounding box center [508, 44] width 11 height 14
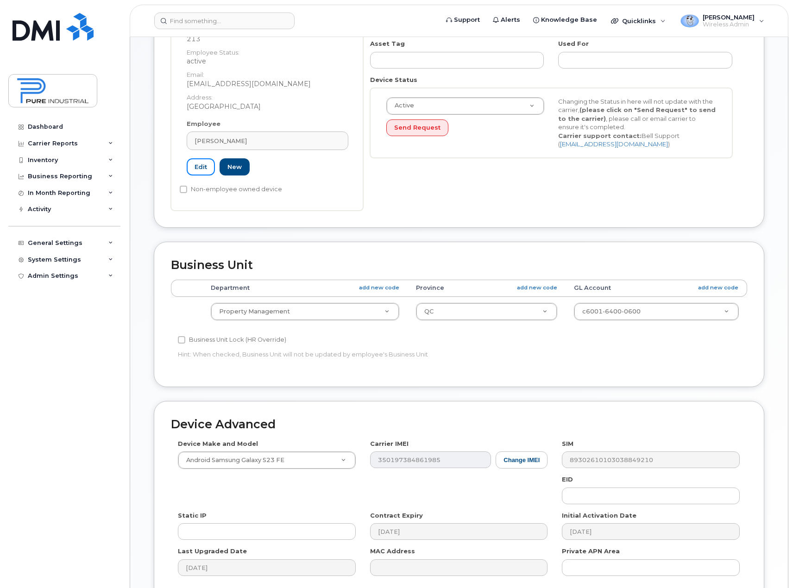
scroll to position [282, 0]
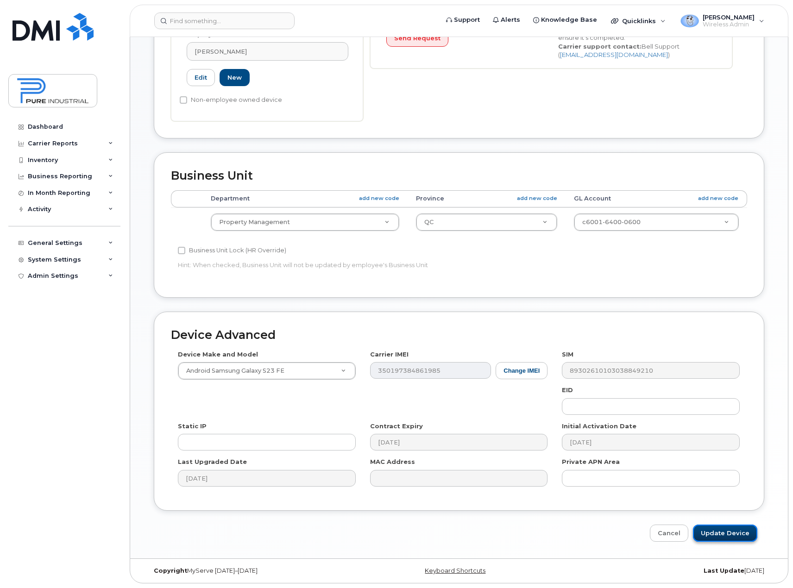
click at [744, 534] on input "Update Device" at bounding box center [725, 533] width 64 height 17
type input "Saving..."
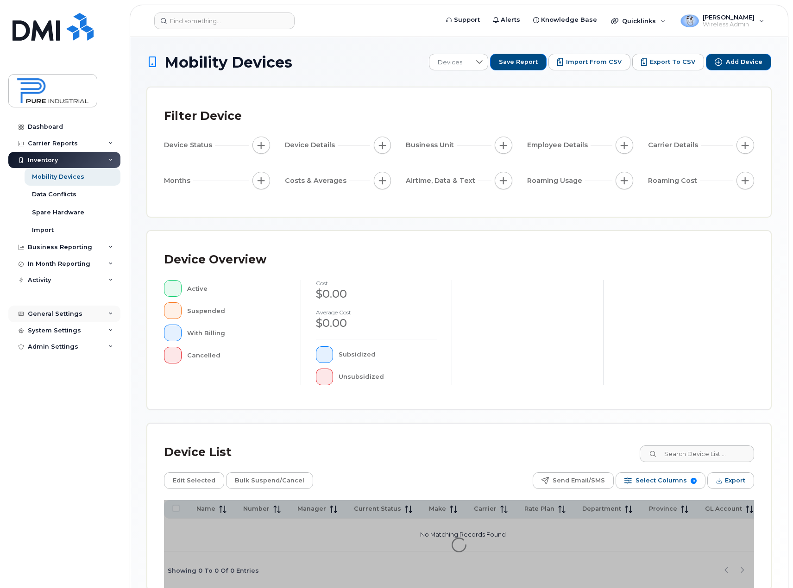
click at [107, 314] on div "General Settings" at bounding box center [64, 314] width 112 height 17
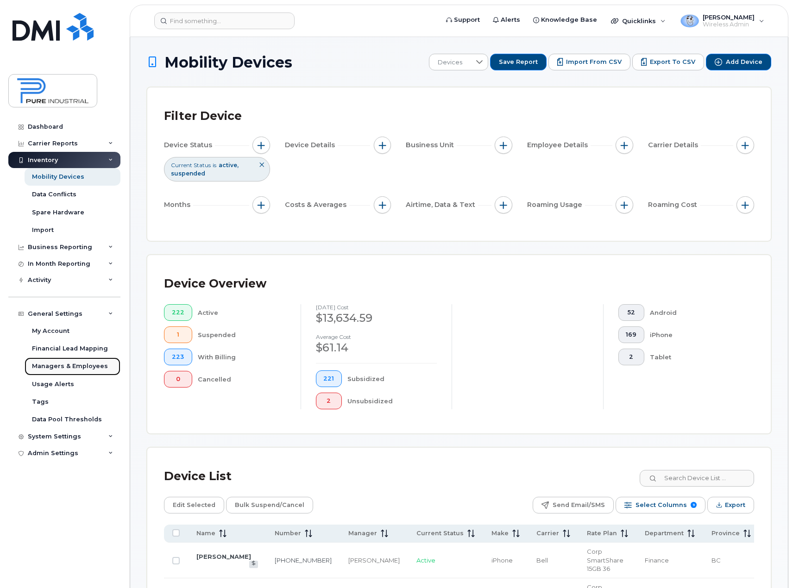
click at [92, 367] on div "Managers & Employees" at bounding box center [70, 366] width 76 height 8
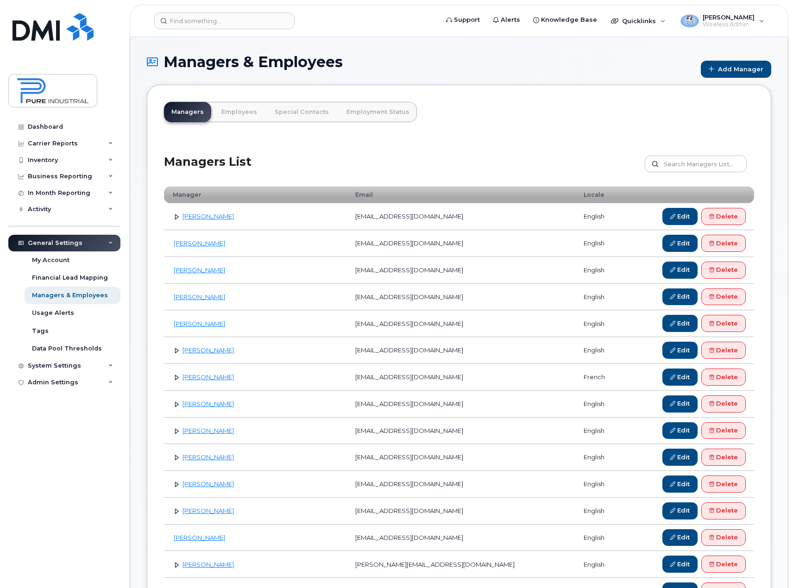
click at [175, 218] on link at bounding box center [176, 216] width 9 height 9
click at [174, 218] on link at bounding box center [176, 216] width 9 height 9
click at [177, 351] on link at bounding box center [176, 350] width 9 height 9
click at [176, 379] on link at bounding box center [176, 377] width 9 height 9
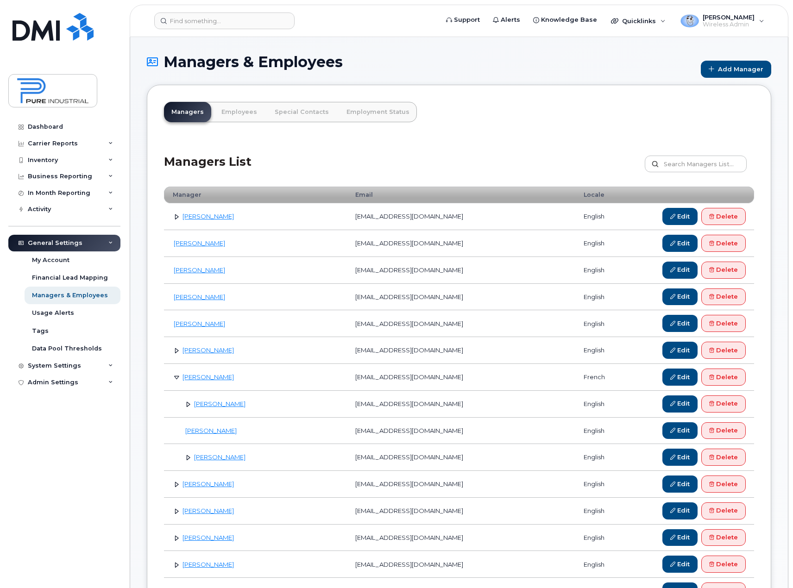
click at [176, 379] on link at bounding box center [176, 377] width 9 height 9
click at [677, 163] on input "text" at bounding box center [696, 164] width 102 height 17
type input "dumas"
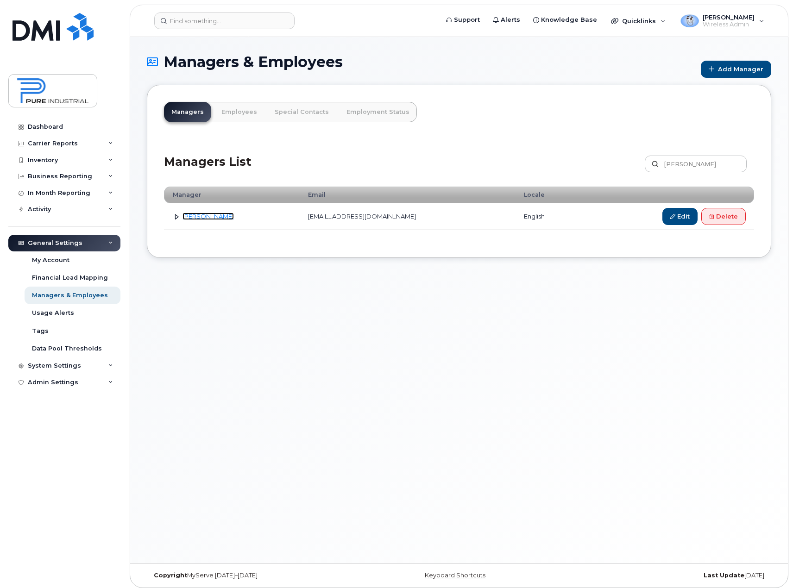
click at [197, 215] on link "[PERSON_NAME]" at bounding box center [208, 216] width 51 height 7
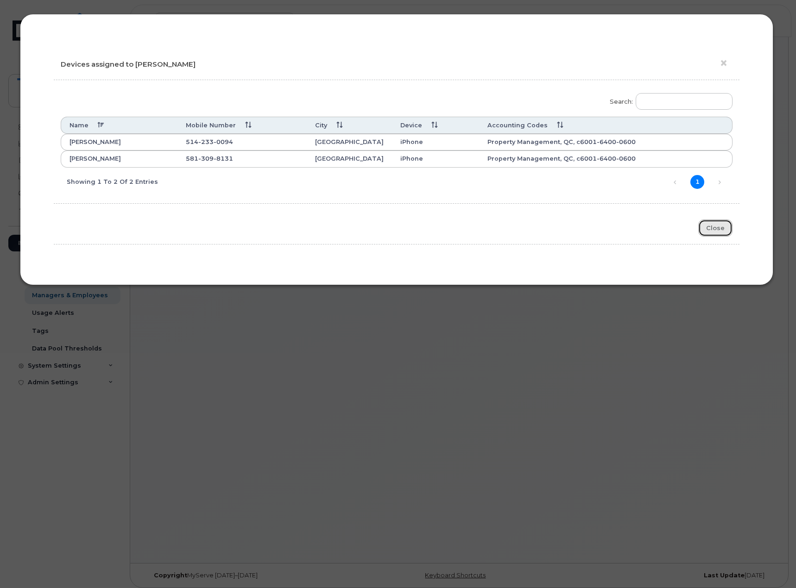
click at [715, 228] on button "Close" at bounding box center [715, 228] width 34 height 17
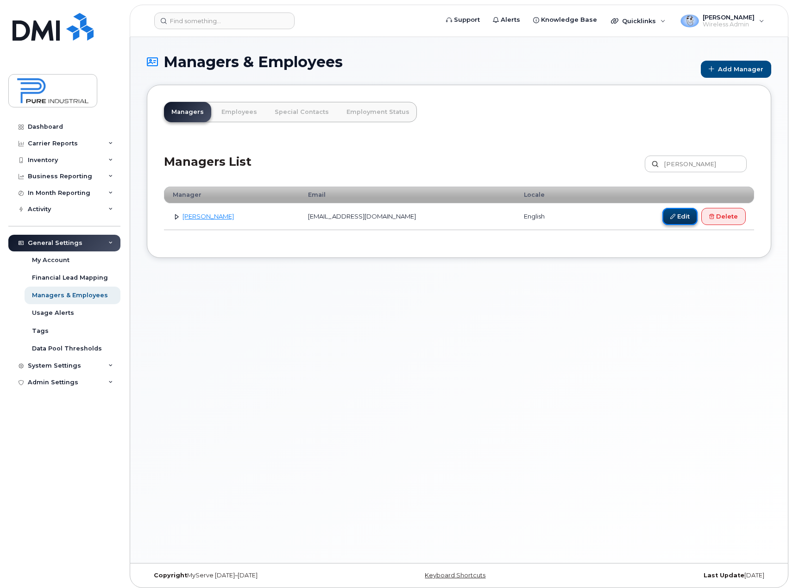
click at [683, 218] on link "Edit" at bounding box center [680, 216] width 35 height 17
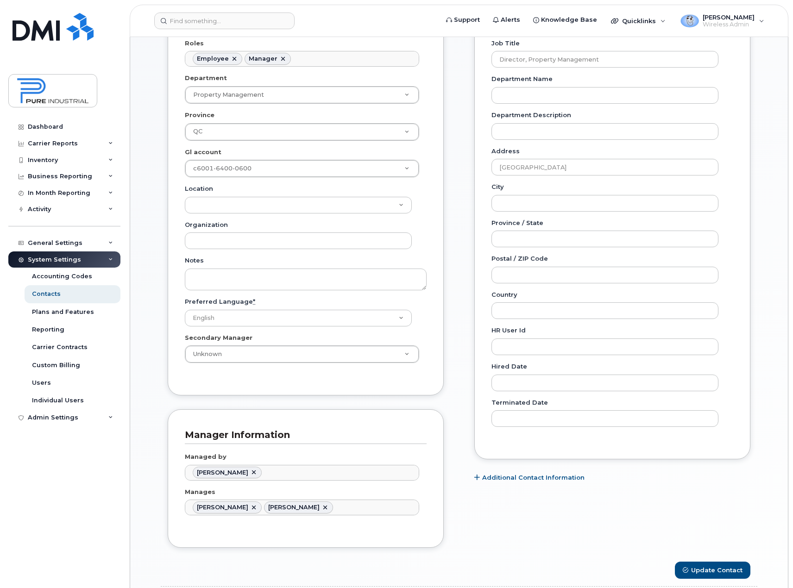
scroll to position [278, 0]
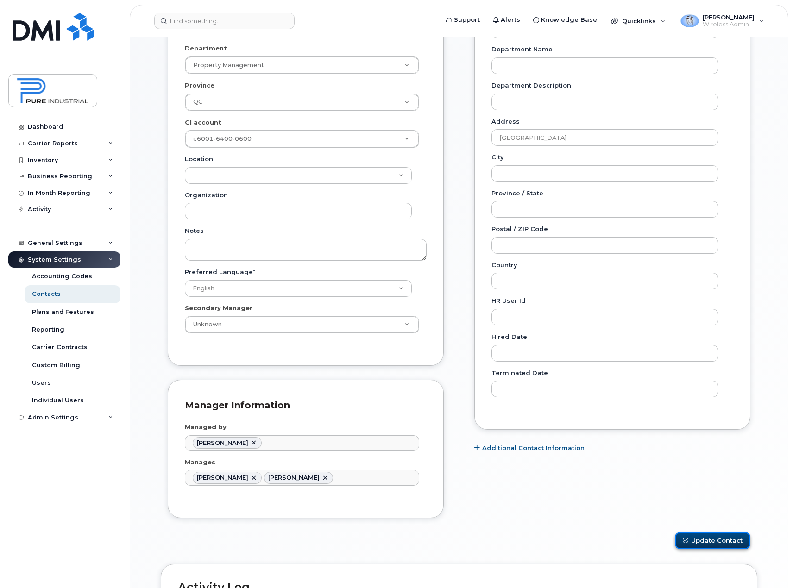
click at [703, 542] on button "Update Contact" at bounding box center [713, 540] width 76 height 17
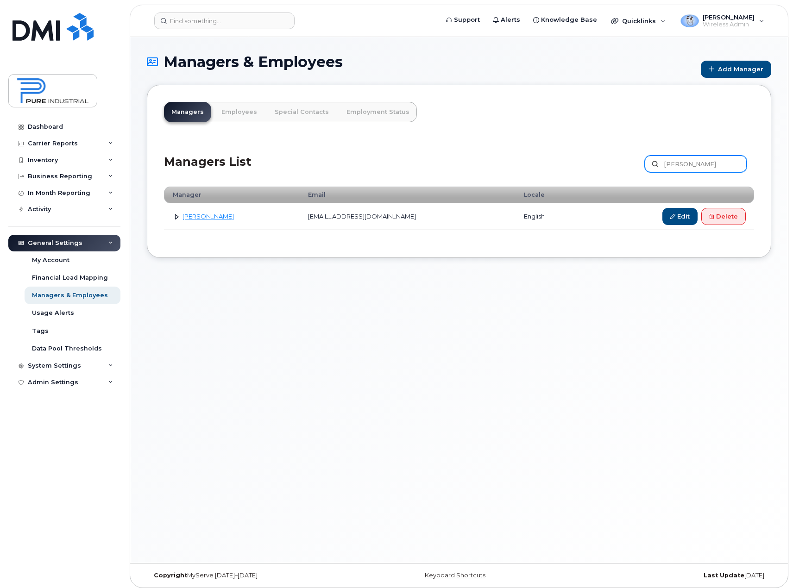
click at [671, 166] on input "dumas" at bounding box center [696, 164] width 102 height 17
drag, startPoint x: 651, startPoint y: 166, endPoint x: 588, endPoint y: 168, distance: 64.0
click at [588, 168] on div "Managers List dumas Customize Filter Refresh Export" at bounding box center [459, 161] width 590 height 44
type input "ze."
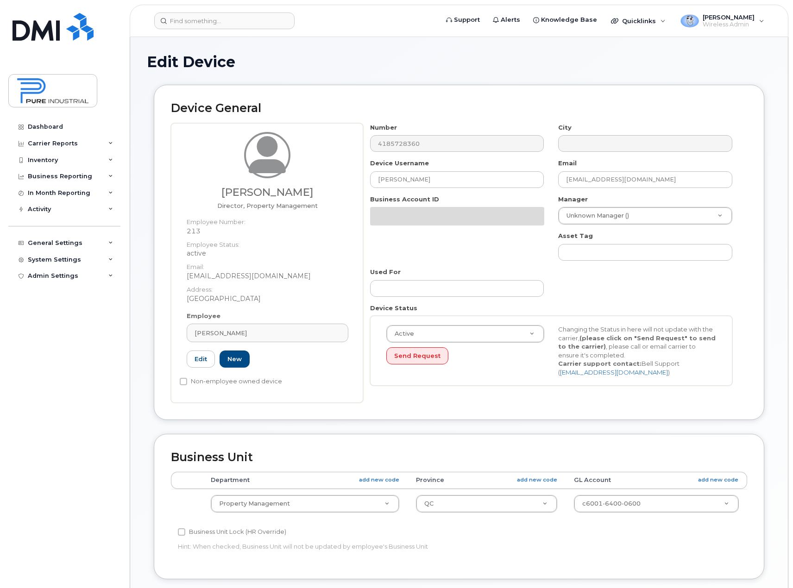
select select "5773520"
select select "5773508"
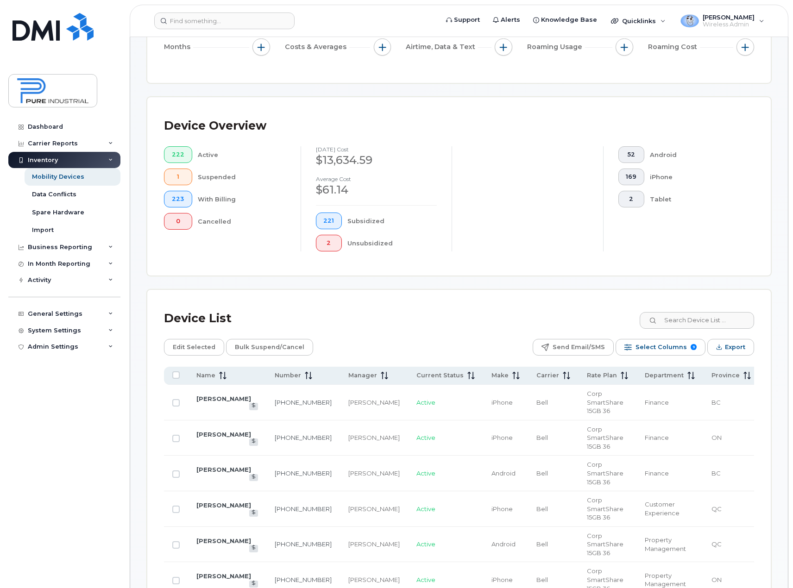
scroll to position [185, 0]
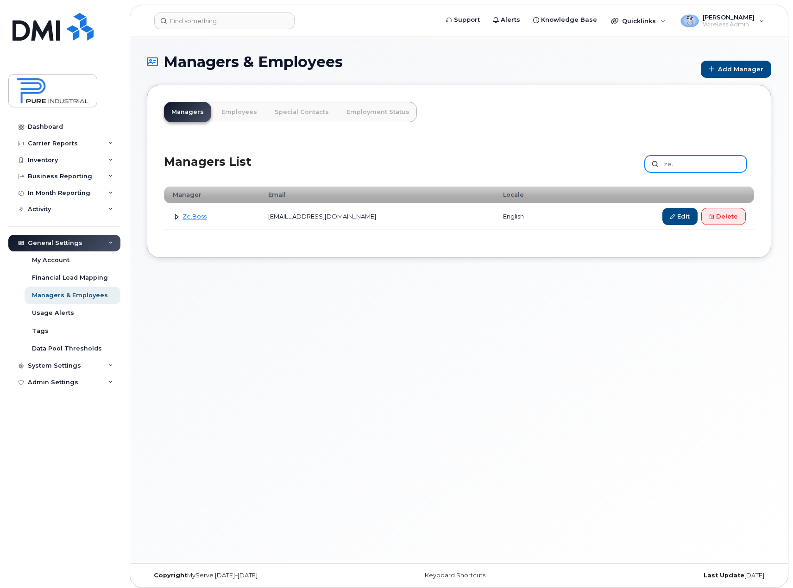
drag, startPoint x: 683, startPoint y: 164, endPoint x: 638, endPoint y: 166, distance: 45.0
click at [638, 166] on div "Managers List ze. Customize Filter Refresh Export" at bounding box center [459, 161] width 590 height 44
type input "unknown"
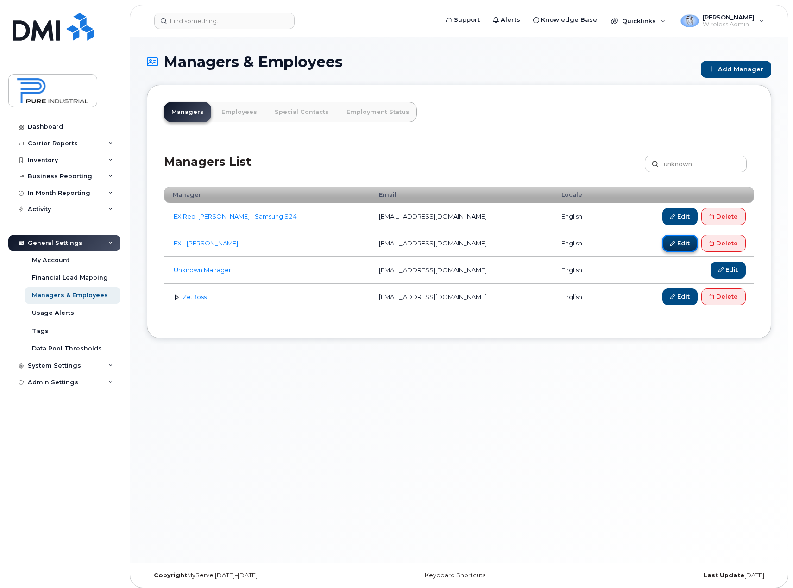
click at [675, 245] on link "Edit" at bounding box center [680, 243] width 35 height 17
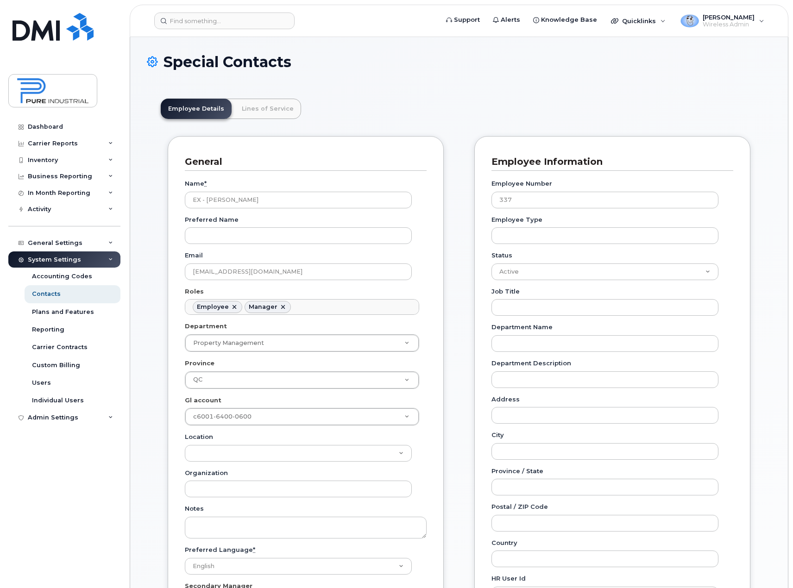
scroll to position [27, 0]
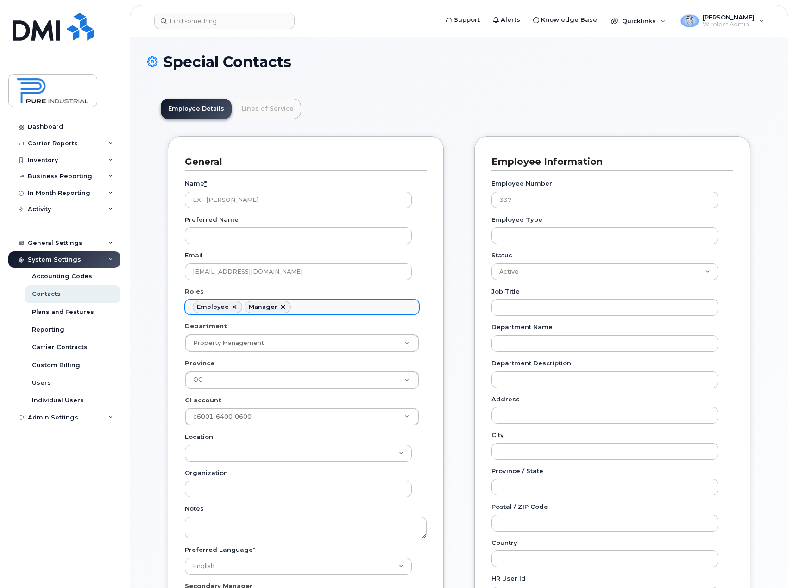
click at [280, 307] on link at bounding box center [282, 306] width 7 height 7
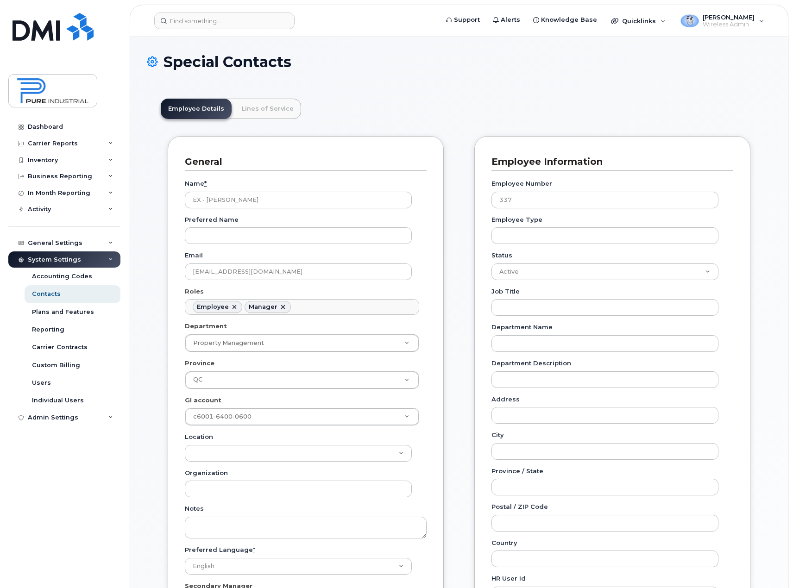
scroll to position [51, 0]
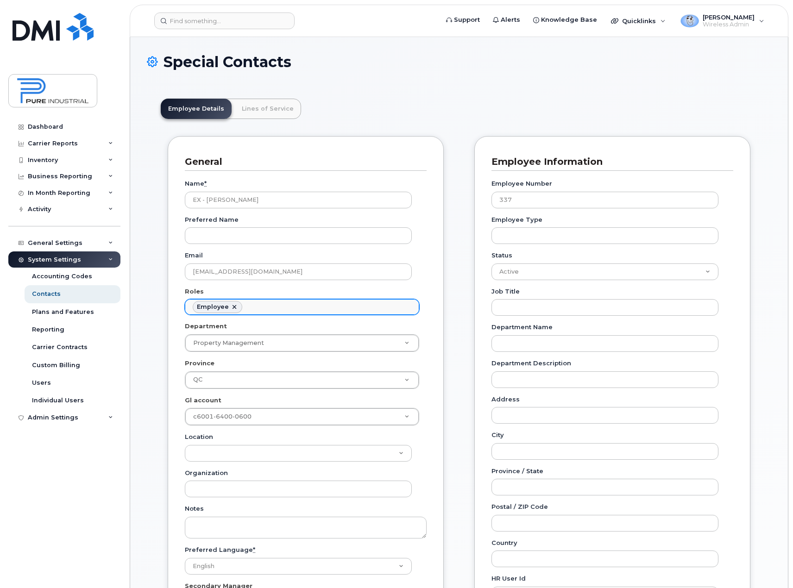
click at [233, 307] on link at bounding box center [234, 306] width 7 height 7
select select
type input "Roles"
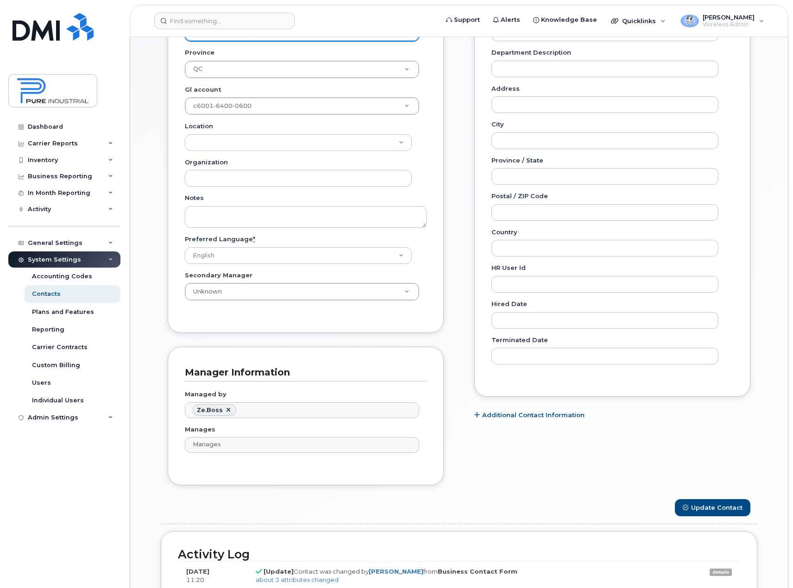
scroll to position [417, 0]
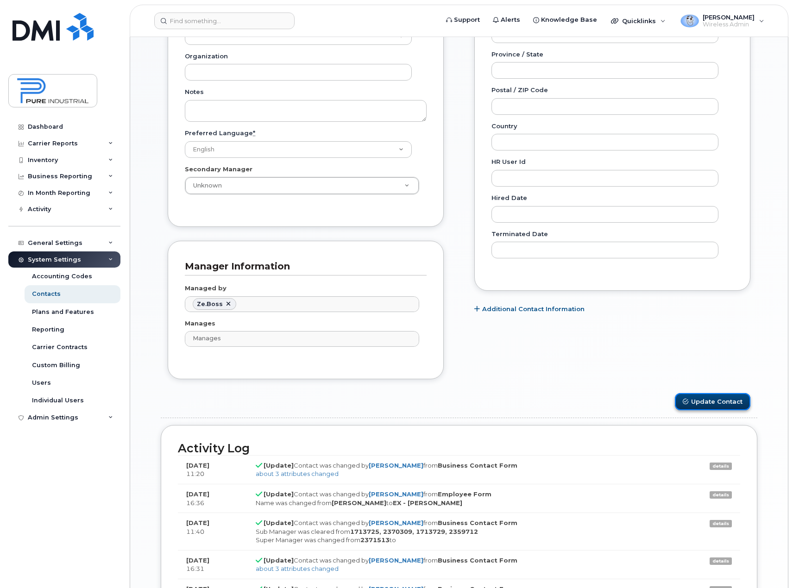
click at [712, 401] on button "Update Contact" at bounding box center [713, 401] width 76 height 17
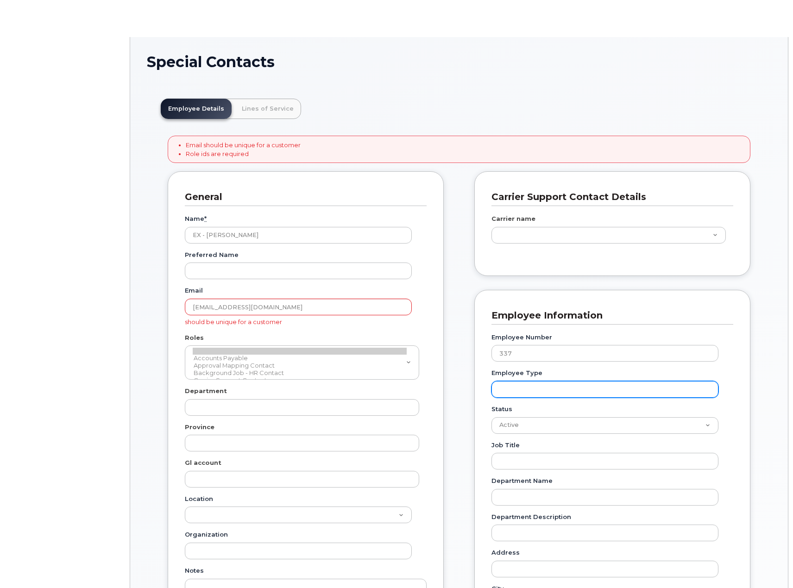
type input "5773520"
type input "5773508"
type input "5773521"
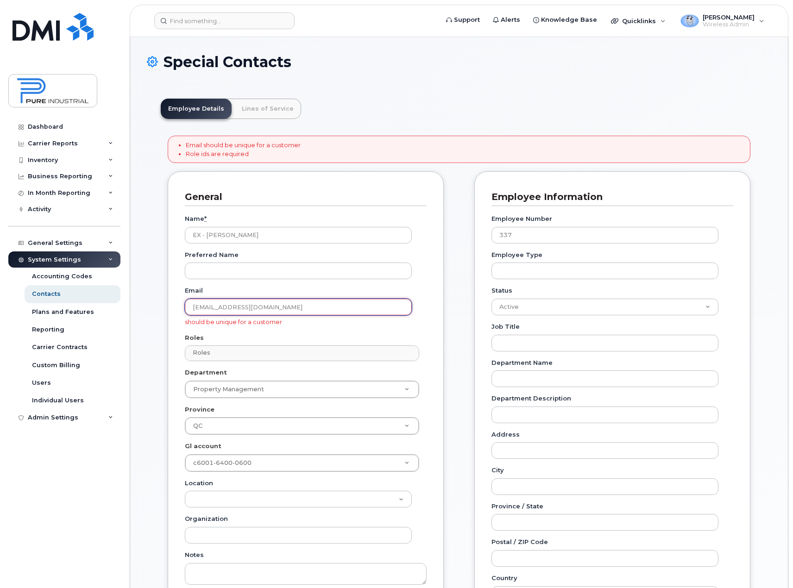
drag, startPoint x: 272, startPoint y: 306, endPoint x: 133, endPoint y: 320, distance: 139.2
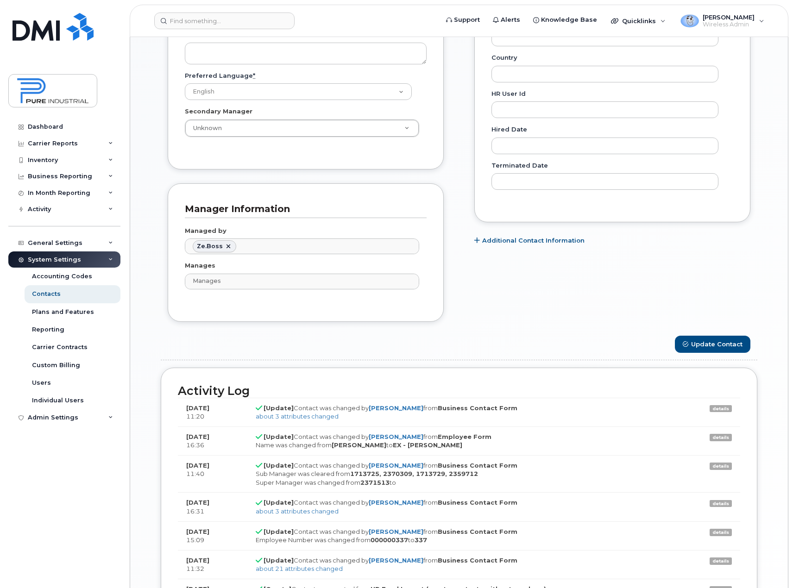
scroll to position [640, 0]
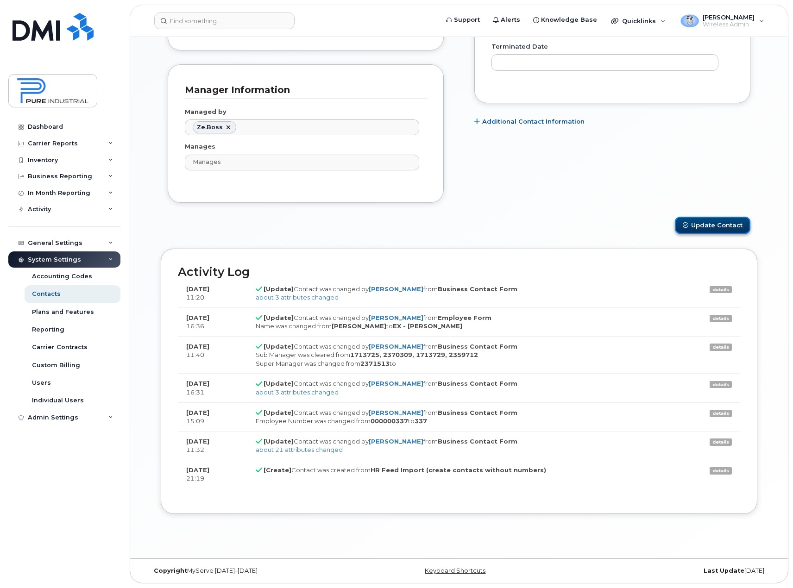
click at [714, 225] on button "Update Contact" at bounding box center [713, 225] width 76 height 17
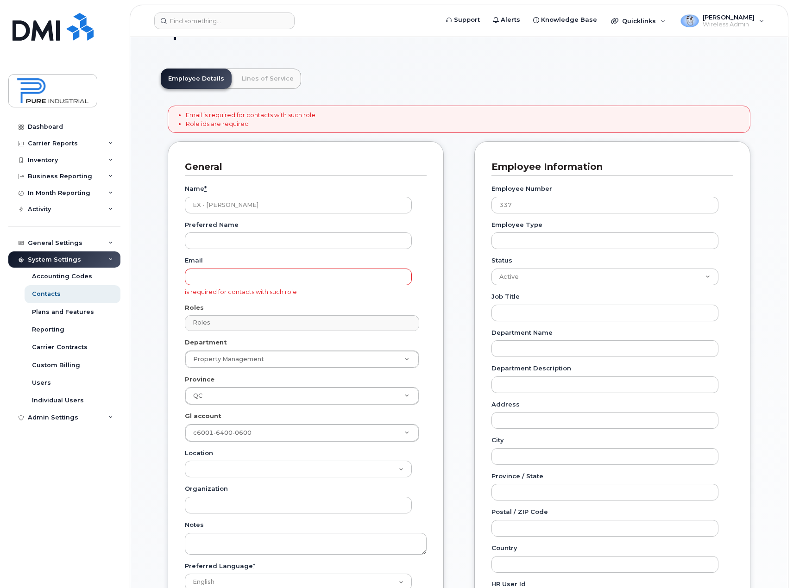
scroll to position [46, 0]
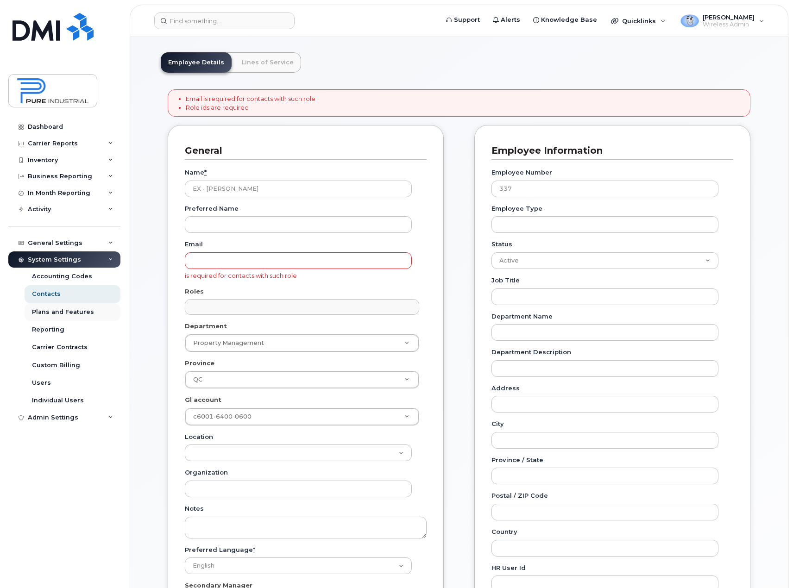
drag, startPoint x: 230, startPoint y: 307, endPoint x: 96, endPoint y: 304, distance: 134.4
click at [130, 304] on div "Support Alerts Knowledge Base Quicklinks Suspend / Cancel Device Change SIM Car…" at bounding box center [459, 572] width 659 height 1162
type input "Roles"
click at [398, 363] on div at bounding box center [302, 365] width 230 height 23
click at [222, 366] on input "text" at bounding box center [302, 364] width 215 height 13
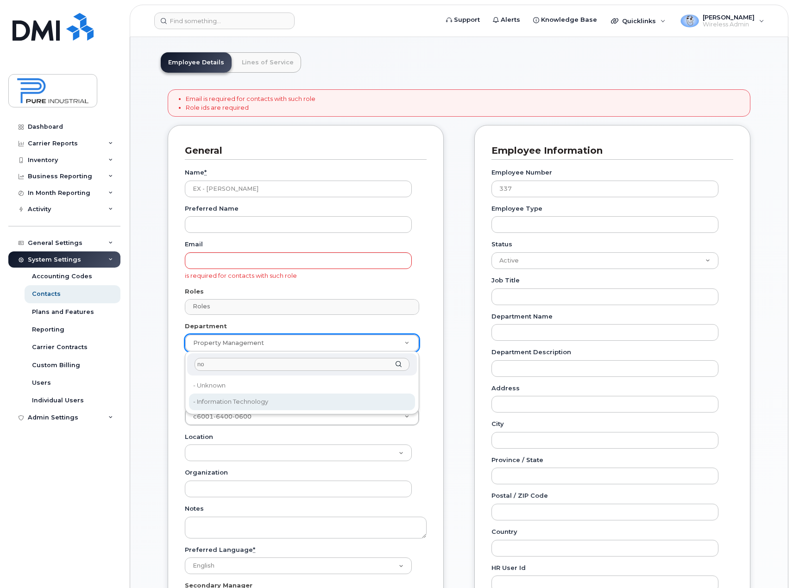
type input "no"
type input "5773516"
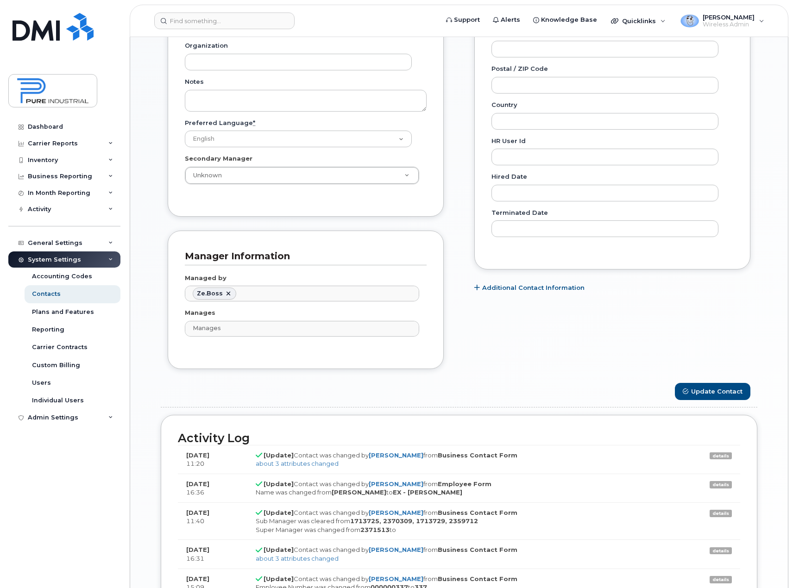
scroll to position [602, 0]
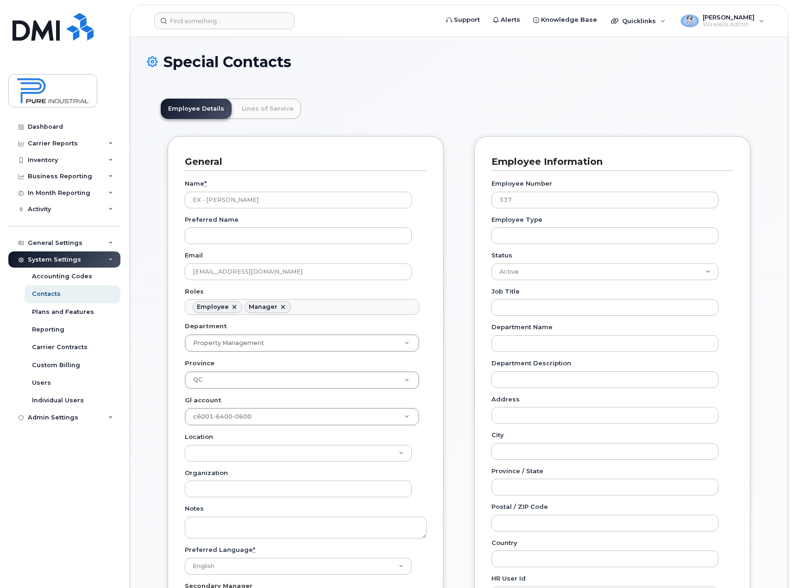
scroll to position [27, 0]
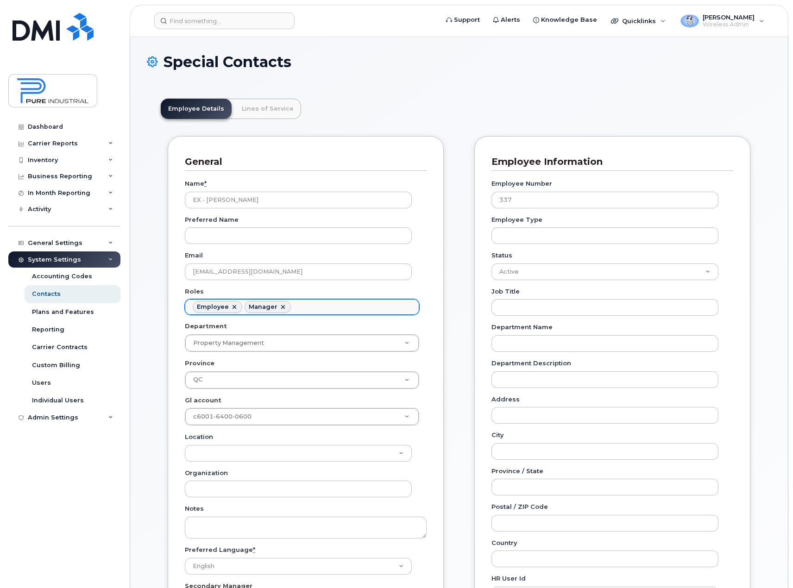
click at [281, 308] on link at bounding box center [282, 306] width 7 height 7
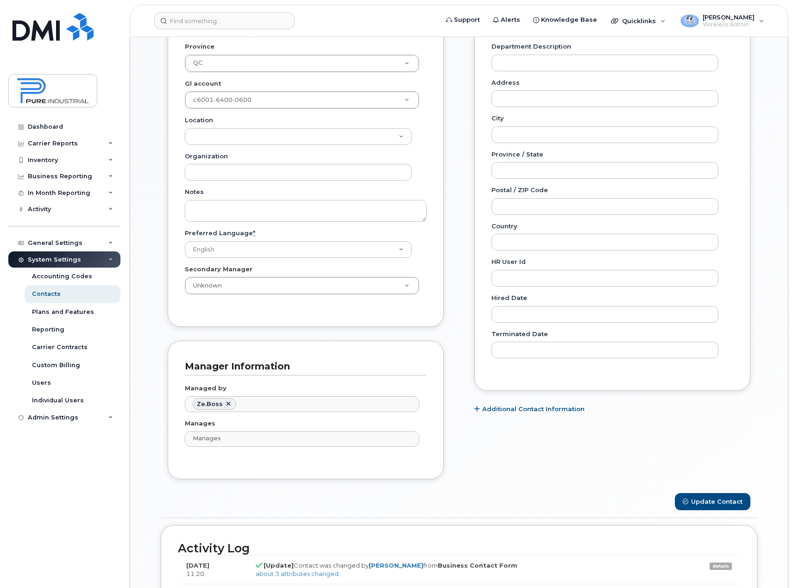
scroll to position [324, 0]
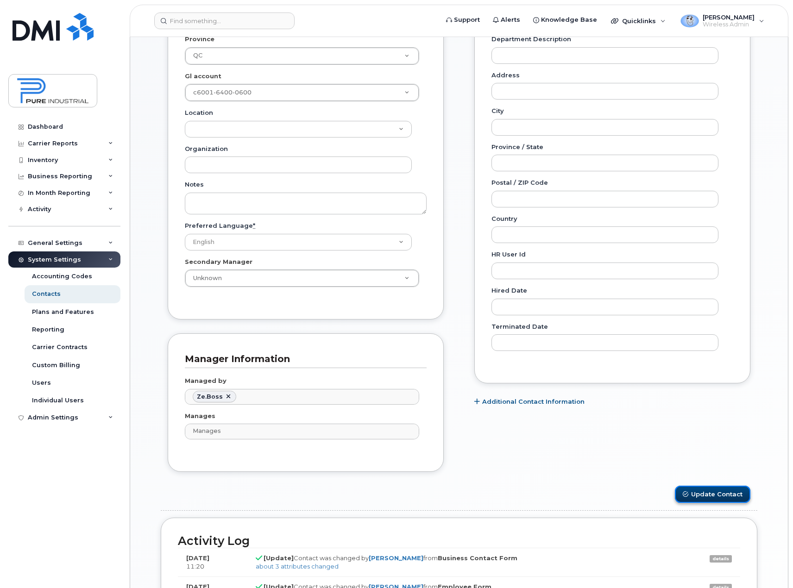
click at [715, 497] on button "Update Contact" at bounding box center [713, 494] width 76 height 17
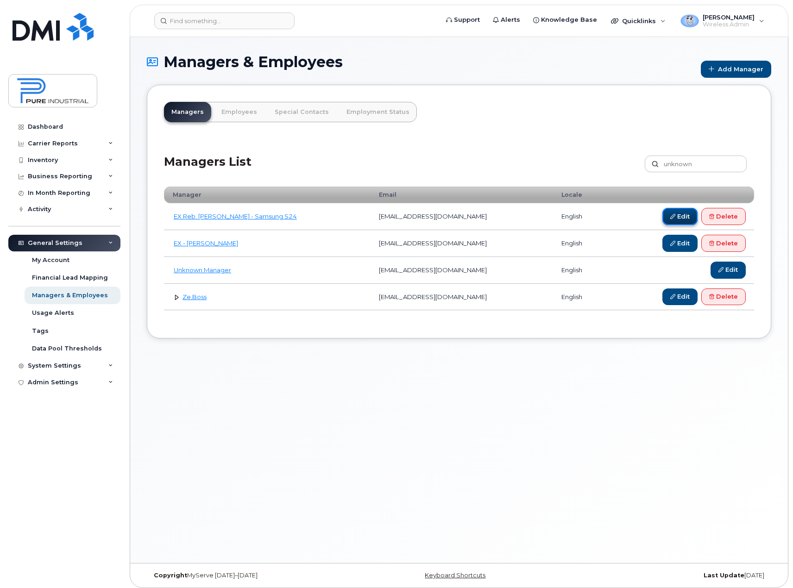
click at [674, 215] on link "Edit" at bounding box center [680, 216] width 35 height 17
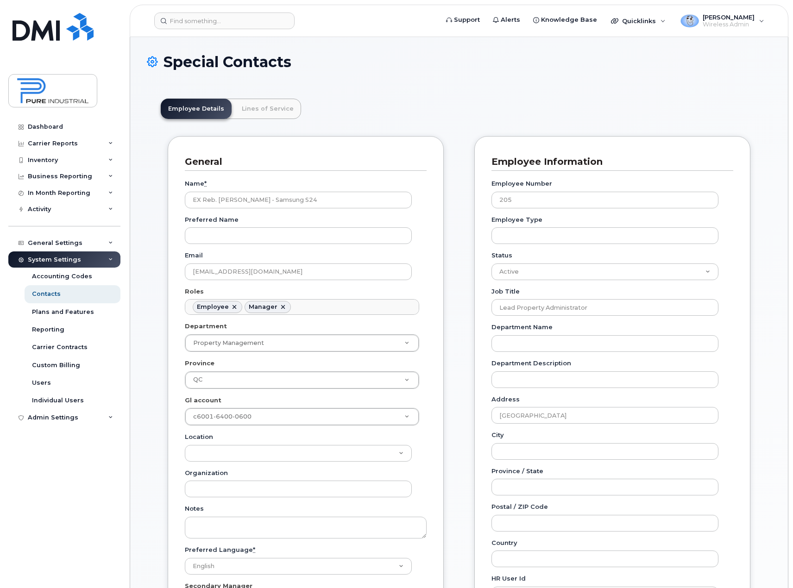
scroll to position [27, 0]
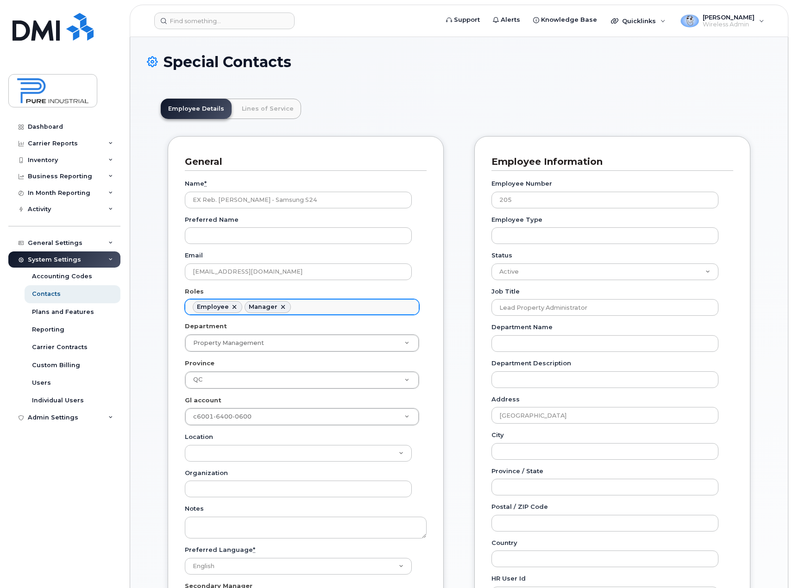
click at [283, 307] on link at bounding box center [282, 306] width 7 height 7
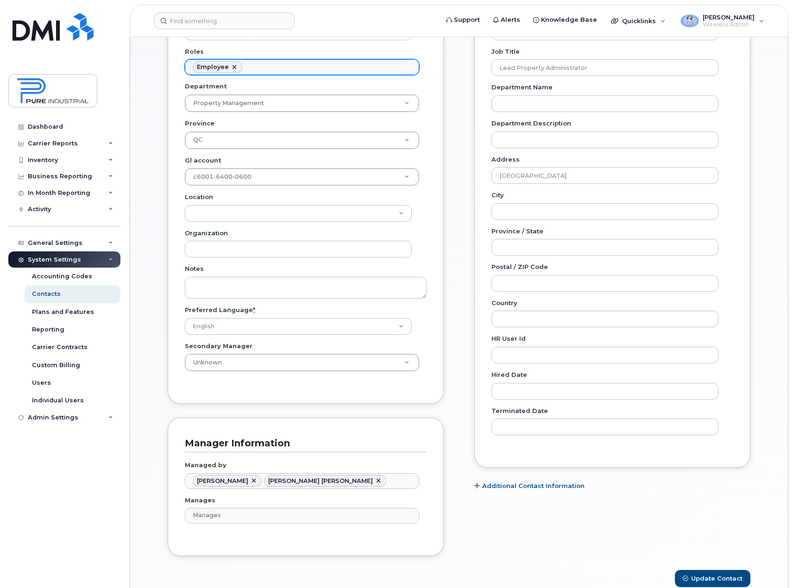
scroll to position [371, 0]
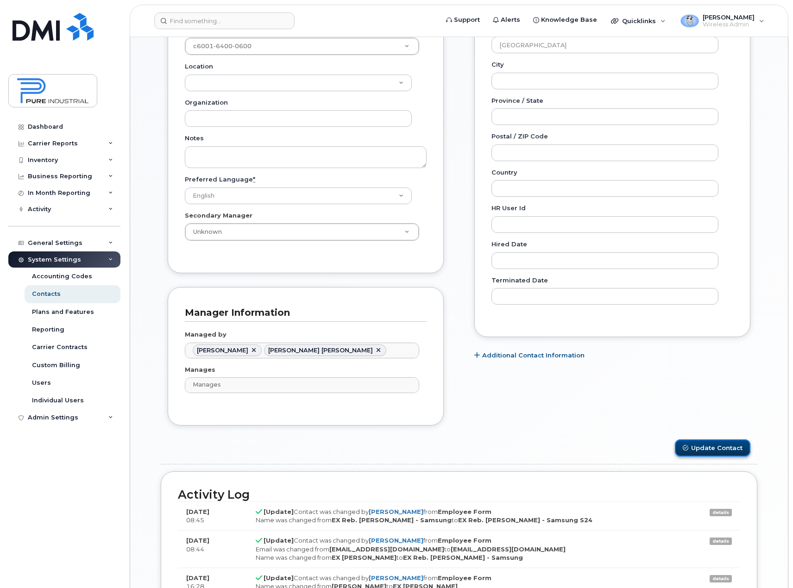
click at [712, 448] on button "Update Contact" at bounding box center [713, 448] width 76 height 17
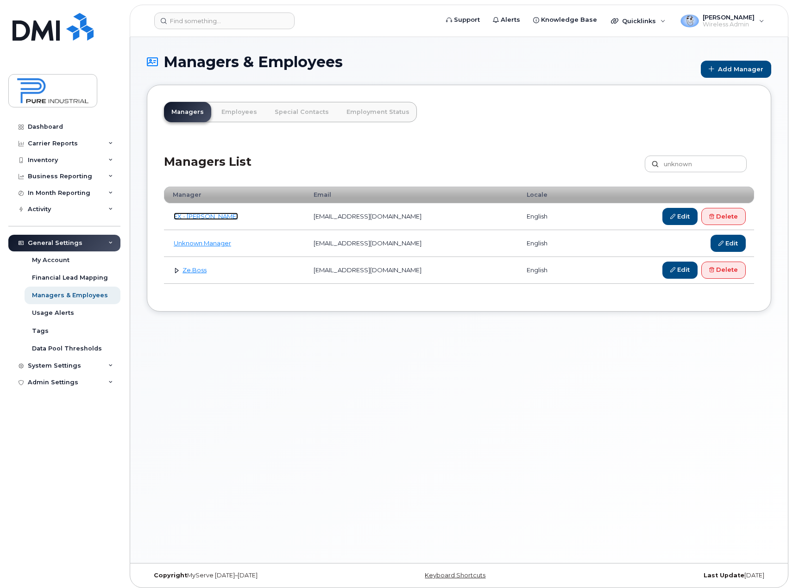
click at [220, 216] on link "EX - [PERSON_NAME]" at bounding box center [206, 216] width 64 height 7
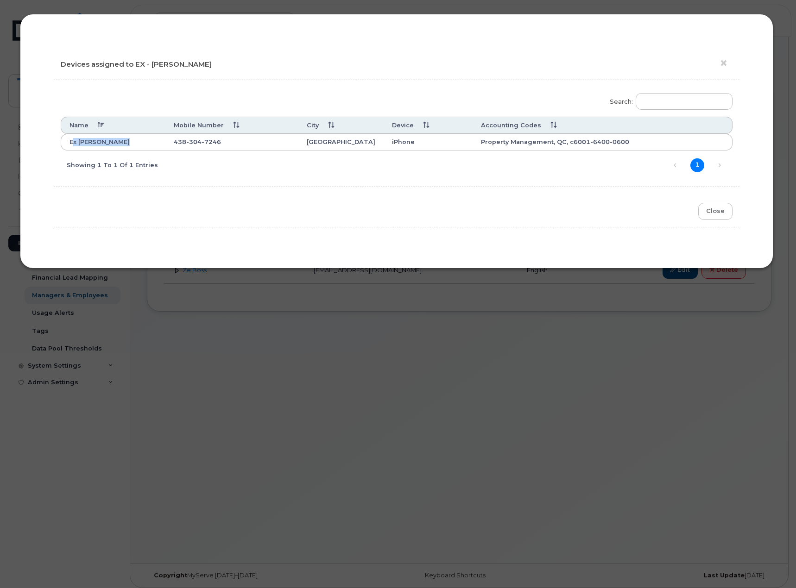
drag, startPoint x: 123, startPoint y: 140, endPoint x: 68, endPoint y: 141, distance: 55.2
click at [68, 141] on th "Ex [PERSON_NAME]" at bounding box center [113, 142] width 105 height 17
copy th "Ex [PERSON_NAME]"
click at [711, 209] on button "Close" at bounding box center [715, 211] width 34 height 17
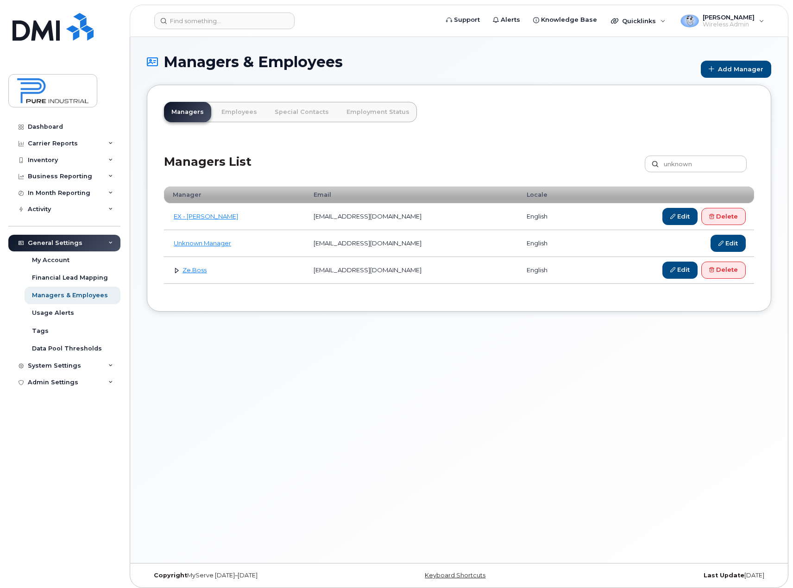
click at [176, 269] on link at bounding box center [176, 270] width 9 height 9
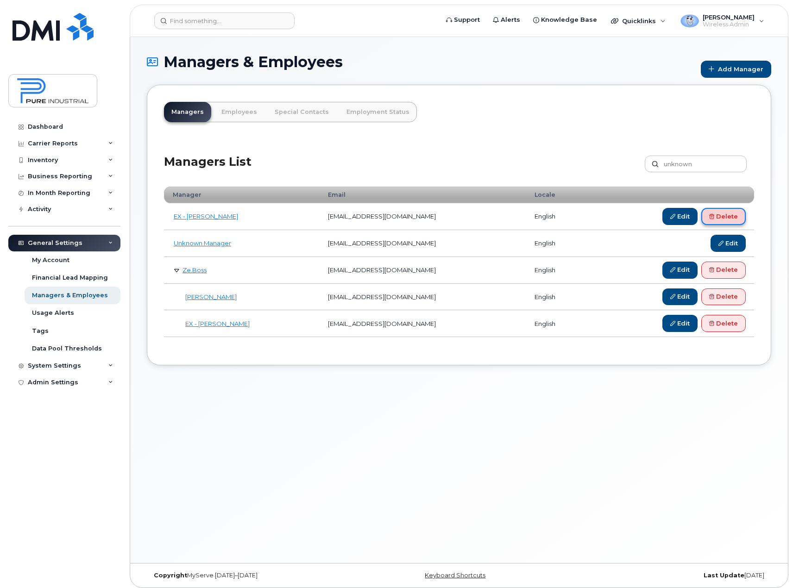
click at [727, 209] on link "Delete" at bounding box center [724, 216] width 44 height 17
click at [728, 215] on link "Delete" at bounding box center [724, 216] width 44 height 17
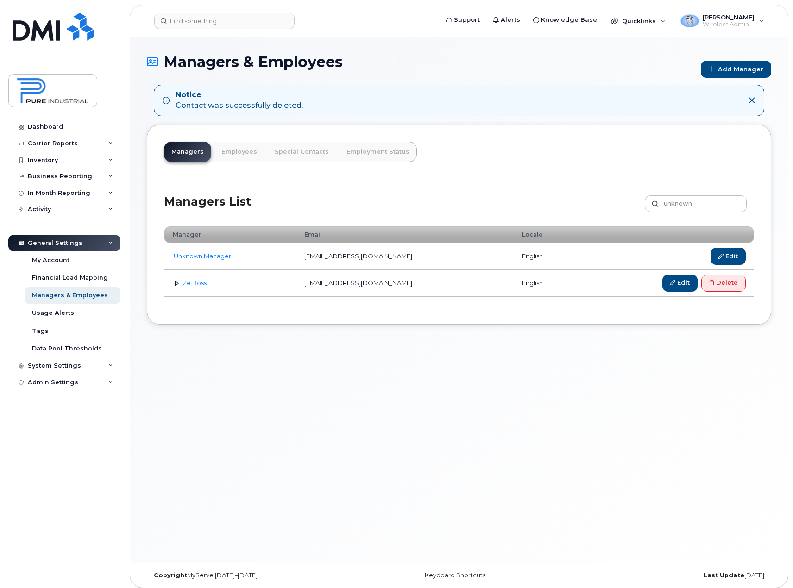
click at [174, 284] on link at bounding box center [176, 283] width 9 height 9
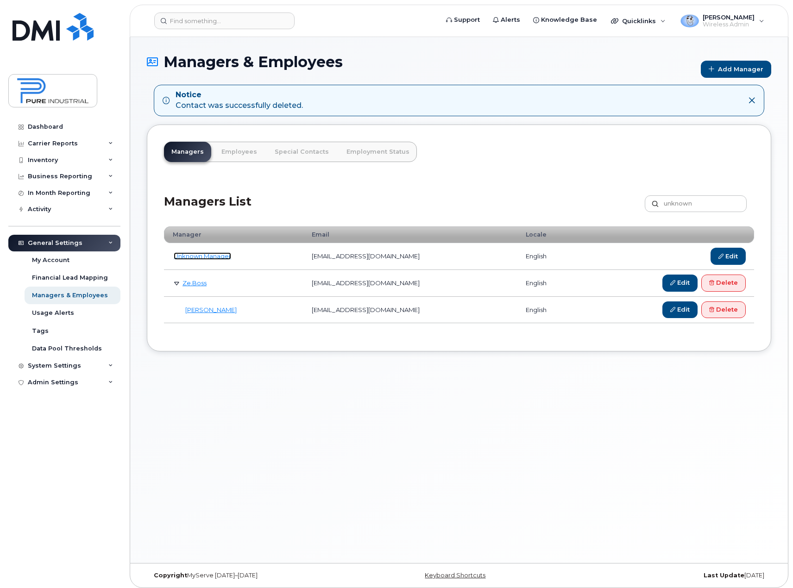
click at [196, 256] on link "Unknown Manager" at bounding box center [202, 256] width 57 height 7
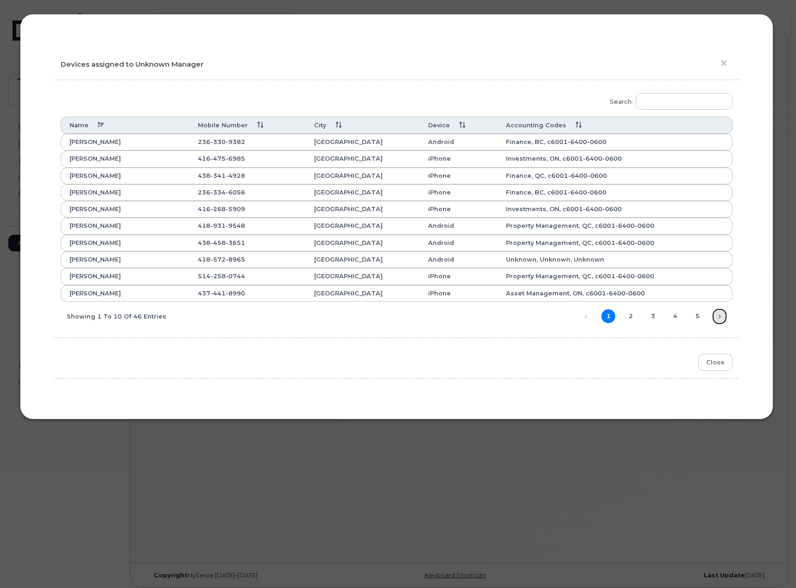
click at [721, 316] on link "Next" at bounding box center [720, 317] width 14 height 14
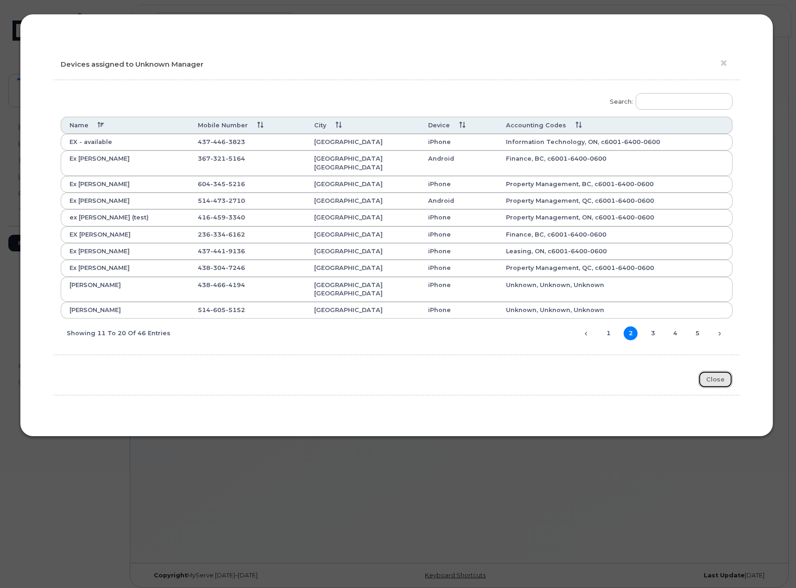
click at [714, 371] on button "Close" at bounding box center [715, 379] width 34 height 17
